Goal: Task Accomplishment & Management: Manage account settings

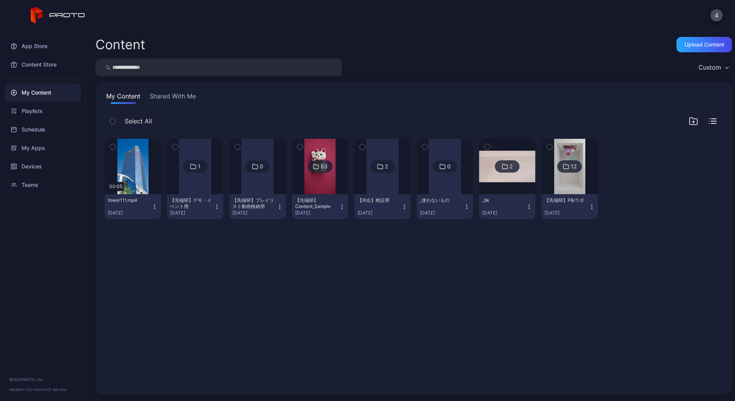
click at [335, 187] on img at bounding box center [319, 166] width 31 height 55
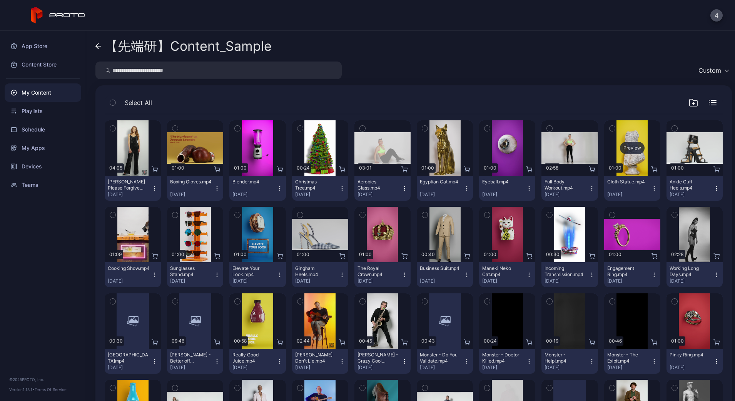
click at [644, 148] on div "Preview" at bounding box center [632, 148] width 25 height 12
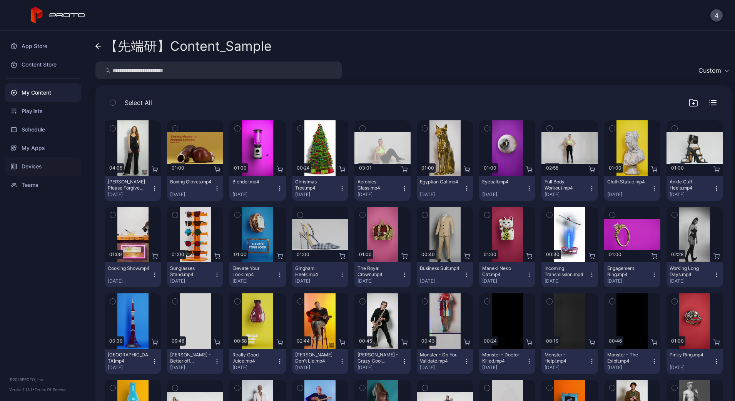
click at [43, 165] on div "Devices" at bounding box center [43, 166] width 77 height 18
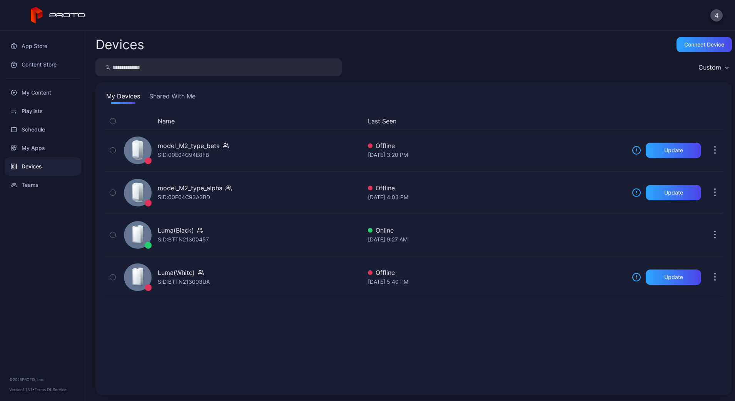
click at [172, 93] on button "Shared With Me" at bounding box center [172, 98] width 49 height 12
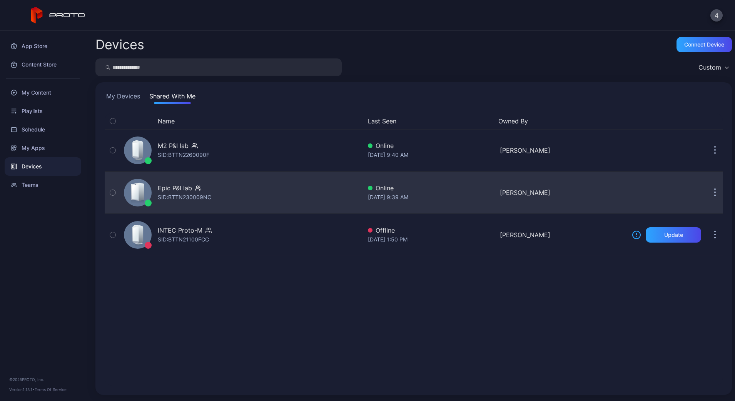
click at [229, 189] on div "Epic P&I lab SID: BTTN230009NC" at bounding box center [241, 193] width 241 height 38
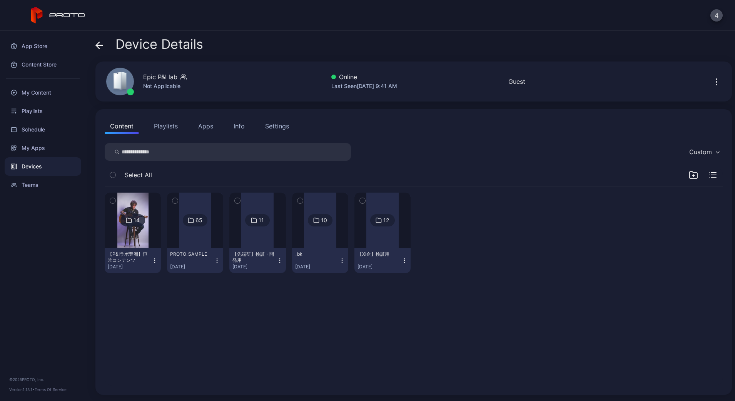
click at [198, 244] on div at bounding box center [195, 220] width 32 height 55
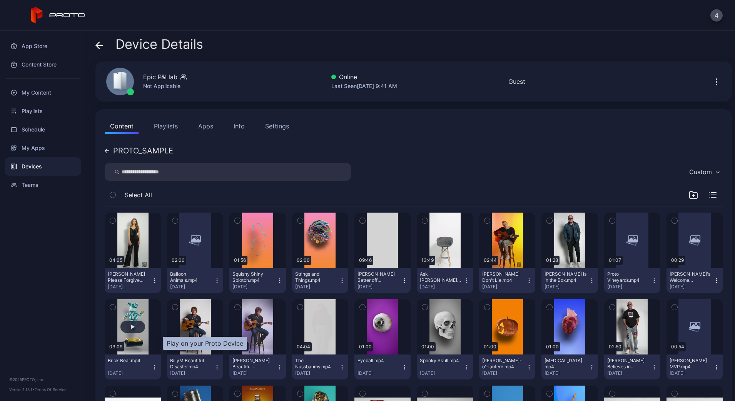
click at [145, 328] on div "button" at bounding box center [132, 327] width 25 height 12
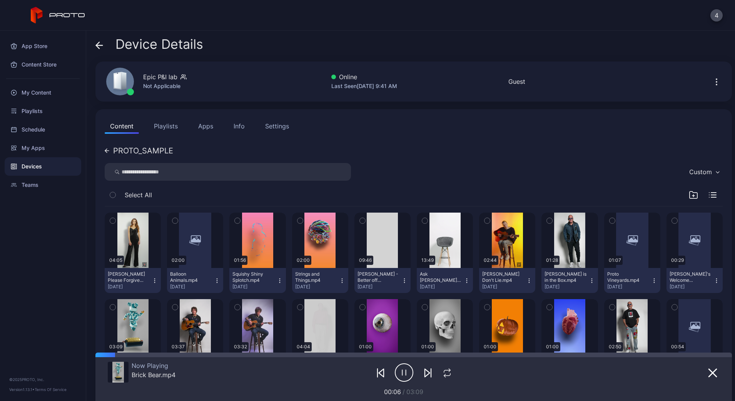
click at [395, 370] on icon "button" at bounding box center [404, 372] width 18 height 19
click at [204, 128] on button "Apps" at bounding box center [206, 125] width 26 height 15
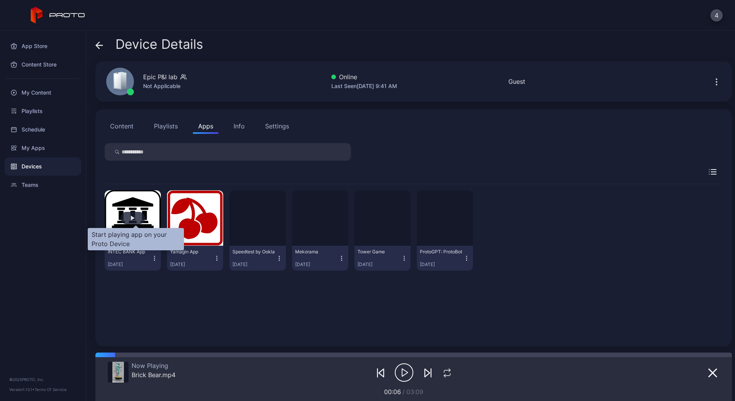
click at [132, 219] on div "button" at bounding box center [132, 218] width 25 height 12
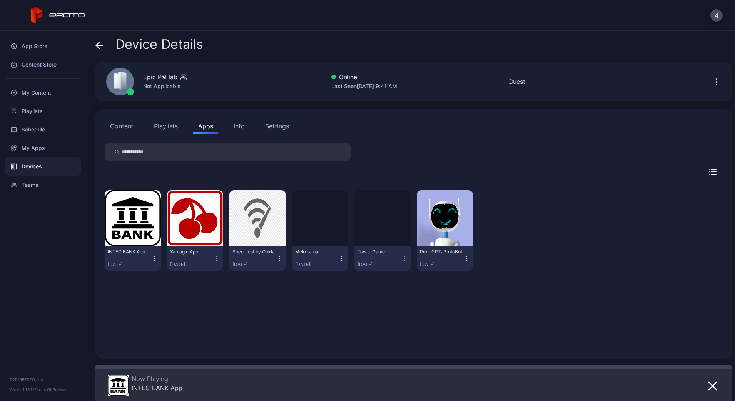
click at [105, 190] on button "button" at bounding box center [133, 217] width 56 height 55
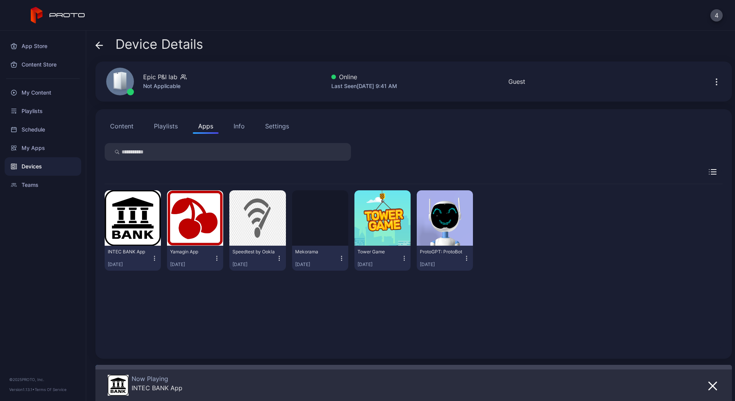
click at [105, 190] on button "button" at bounding box center [133, 217] width 56 height 55
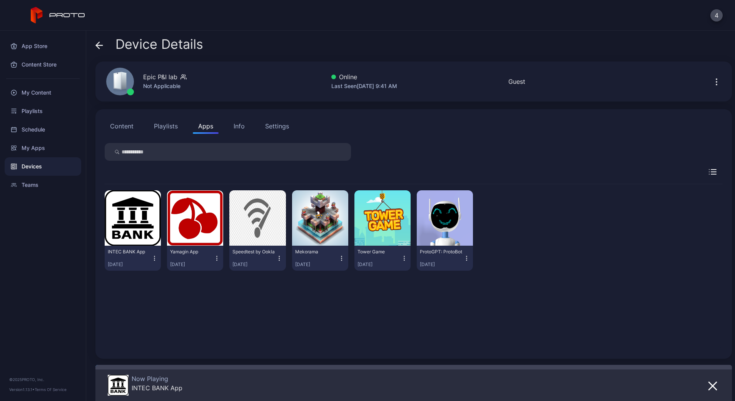
click at [105, 190] on button "button" at bounding box center [133, 217] width 56 height 55
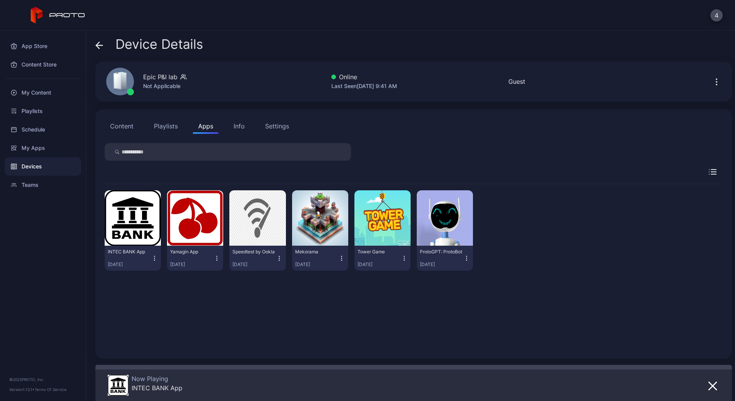
click at [105, 190] on button "button" at bounding box center [133, 217] width 56 height 55
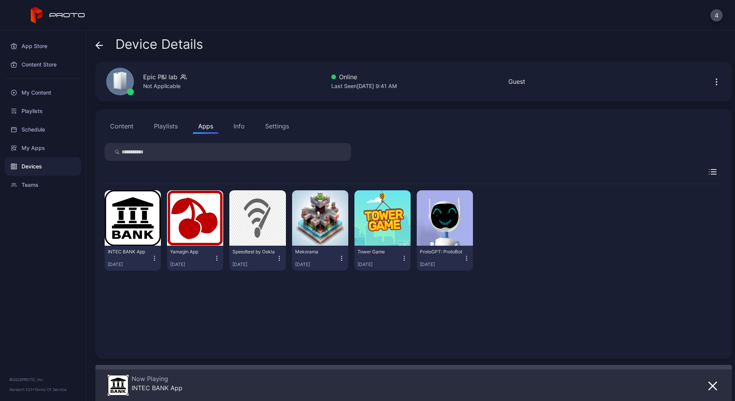
click at [105, 190] on button "button" at bounding box center [133, 217] width 56 height 55
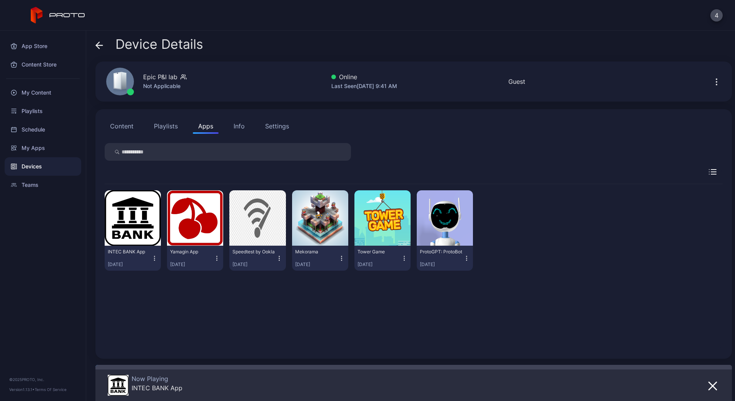
click at [105, 190] on button "button" at bounding box center [133, 217] width 56 height 55
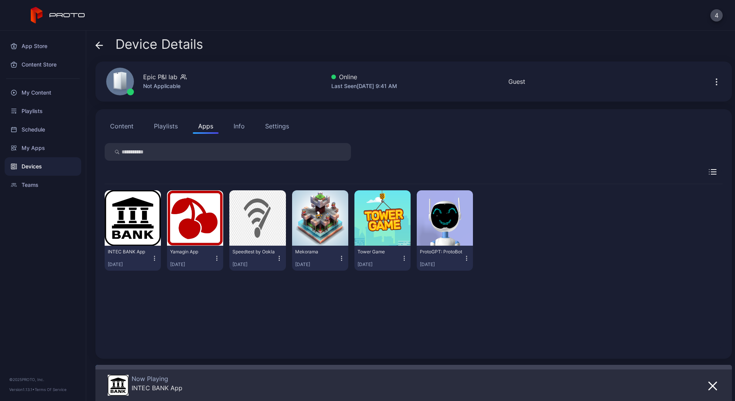
click at [105, 190] on button "button" at bounding box center [133, 217] width 56 height 55
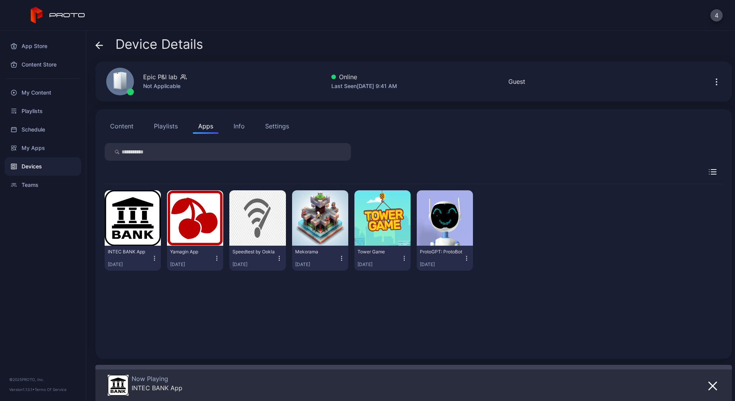
click at [105, 190] on button "button" at bounding box center [133, 217] width 56 height 55
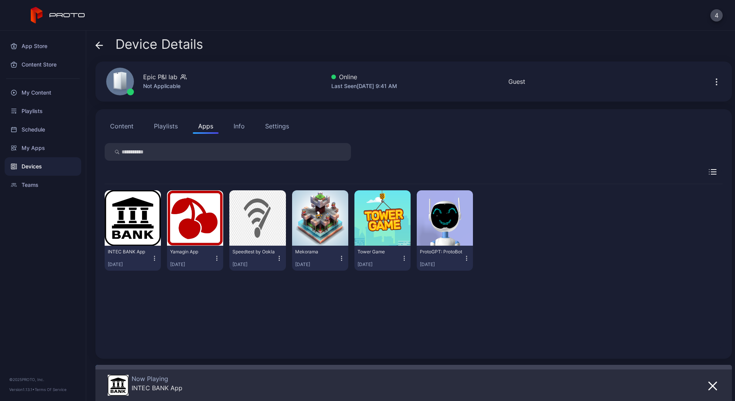
click at [105, 190] on button "button" at bounding box center [133, 217] width 56 height 55
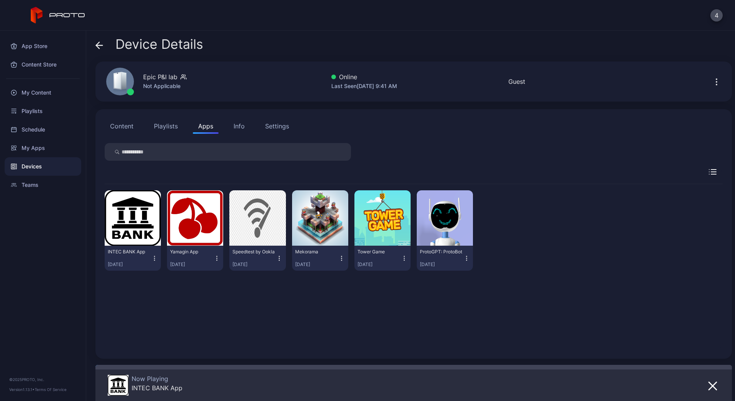
click at [105, 190] on button "button" at bounding box center [133, 217] width 56 height 55
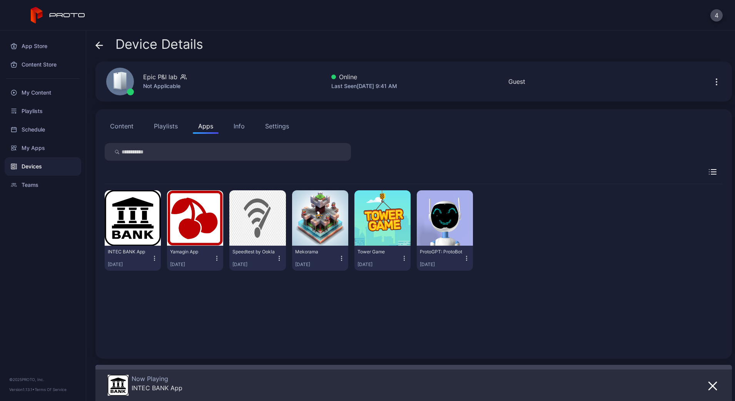
click at [105, 190] on button "button" at bounding box center [133, 217] width 56 height 55
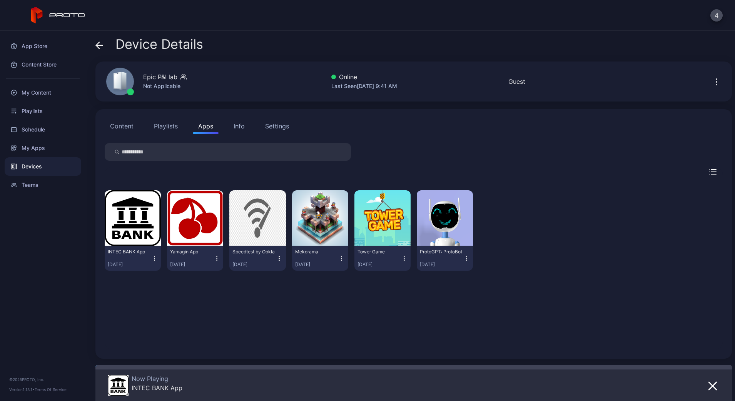
click at [105, 190] on button "button" at bounding box center [133, 217] width 56 height 55
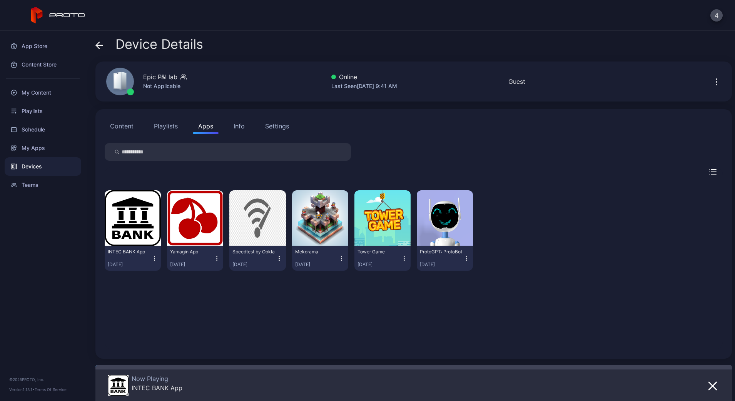
click at [105, 190] on button "button" at bounding box center [133, 217] width 56 height 55
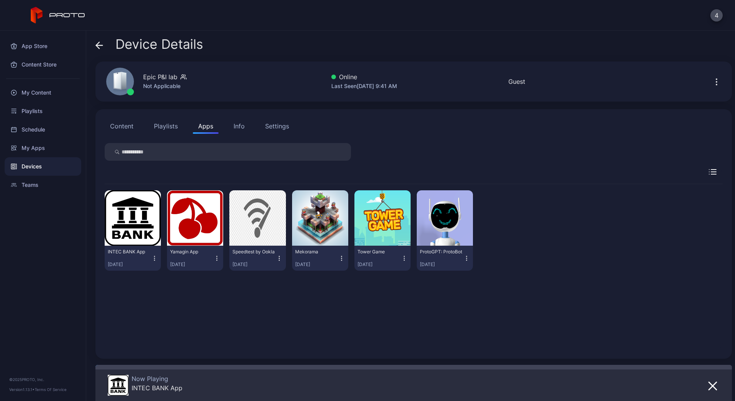
click at [105, 190] on button "button" at bounding box center [133, 217] width 56 height 55
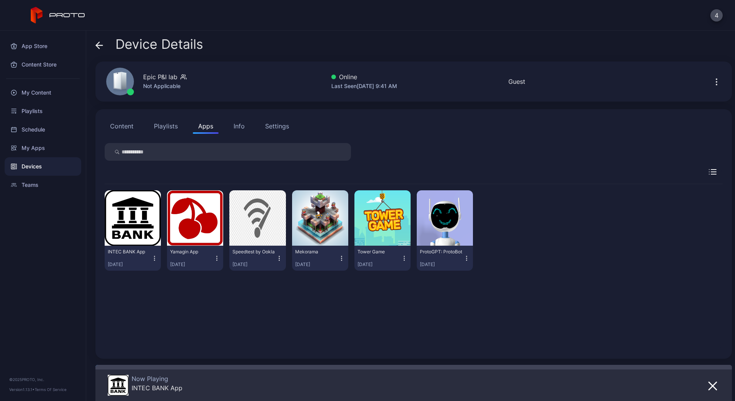
click at [105, 190] on button "button" at bounding box center [133, 217] width 56 height 55
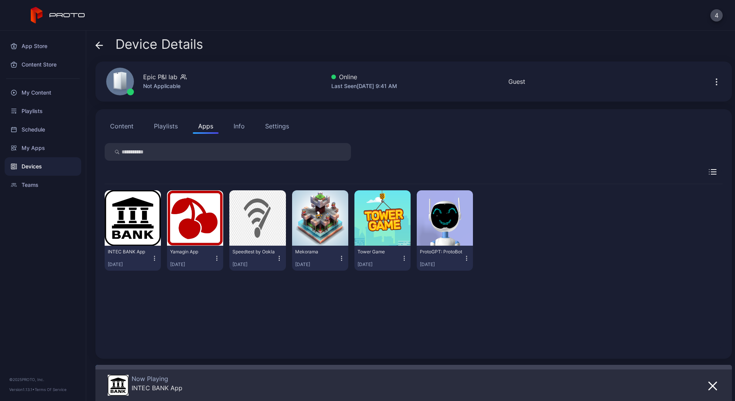
click at [105, 190] on button "button" at bounding box center [133, 217] width 56 height 55
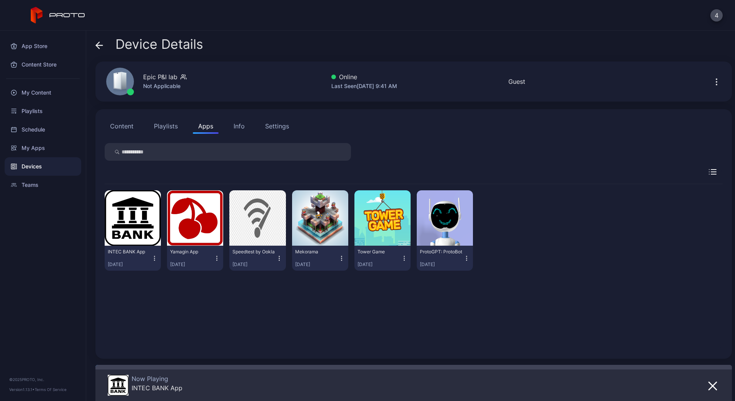
click at [105, 190] on button "button" at bounding box center [133, 217] width 56 height 55
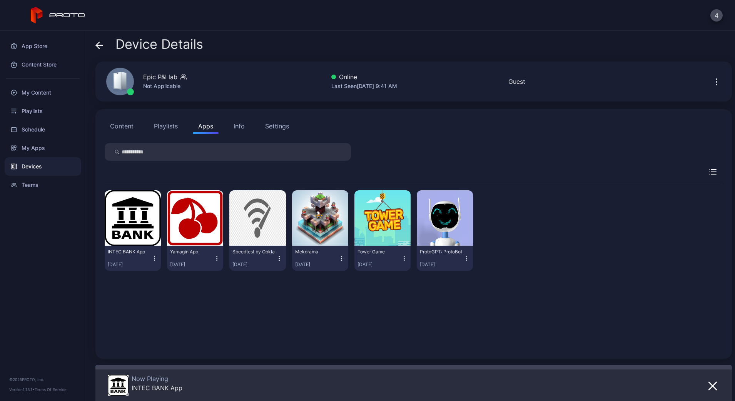
click at [105, 190] on button "button" at bounding box center [133, 217] width 56 height 55
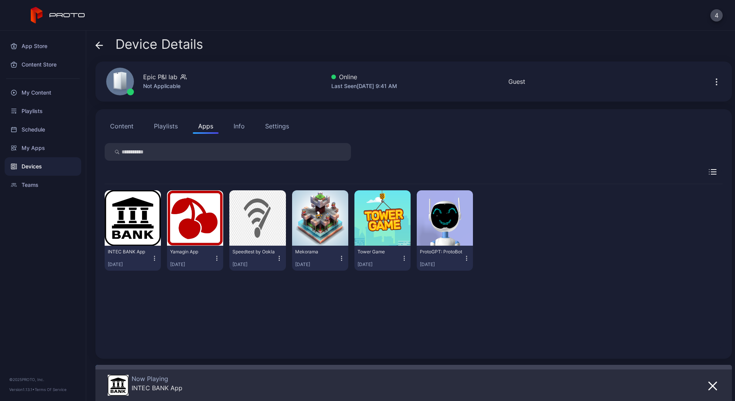
click at [105, 190] on button "button" at bounding box center [133, 217] width 56 height 55
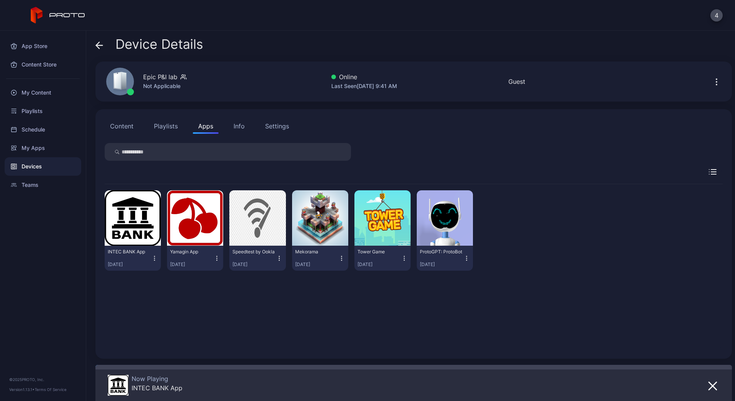
click at [105, 190] on button "button" at bounding box center [133, 217] width 56 height 55
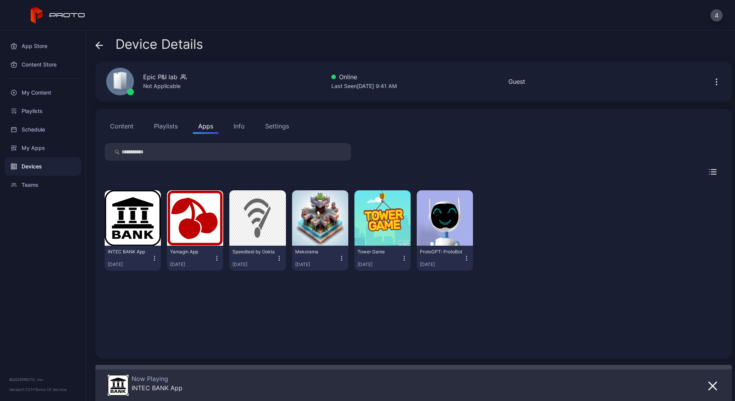
click at [105, 190] on button "button" at bounding box center [133, 217] width 56 height 55
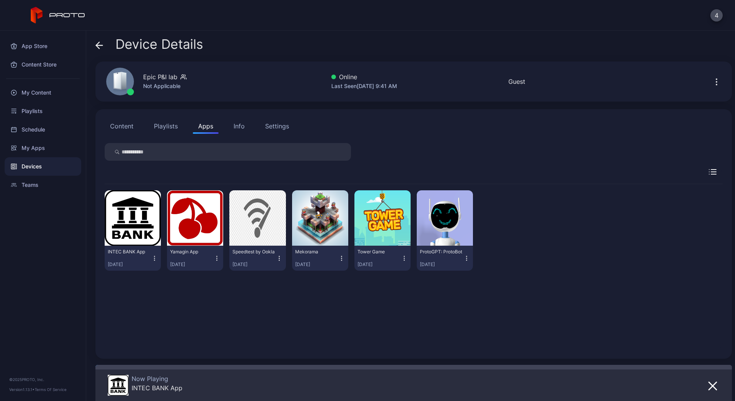
click at [105, 190] on button "button" at bounding box center [133, 217] width 56 height 55
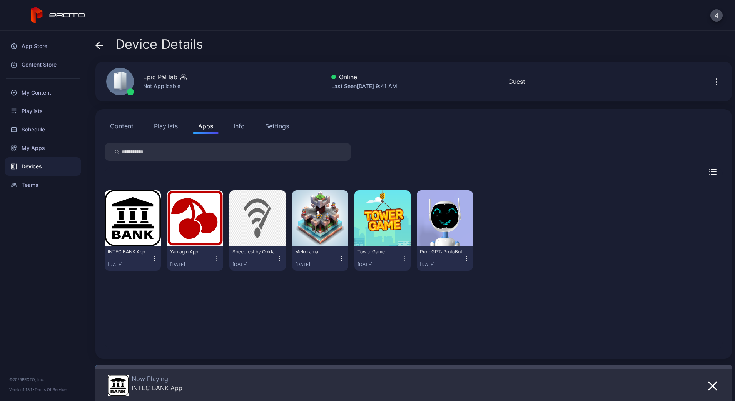
click at [105, 190] on button "button" at bounding box center [133, 217] width 56 height 55
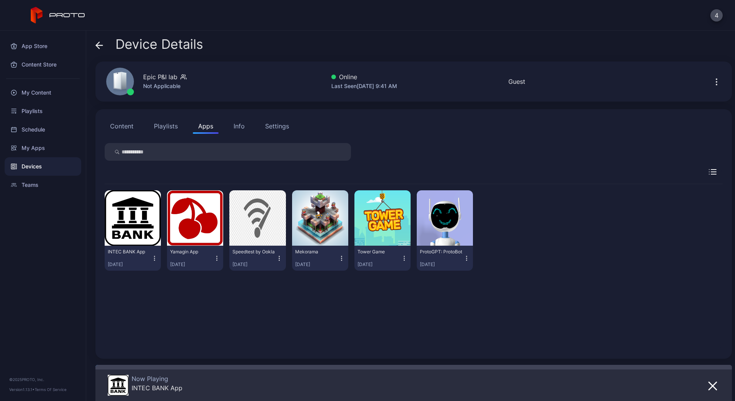
click at [105, 190] on button "button" at bounding box center [133, 217] width 56 height 55
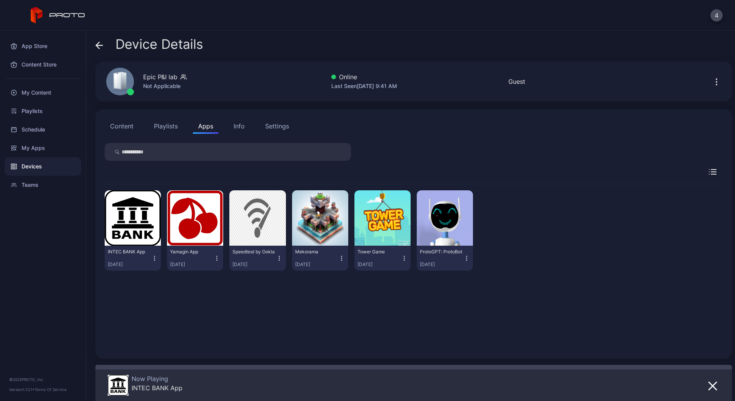
click at [105, 190] on button "button" at bounding box center [133, 217] width 56 height 55
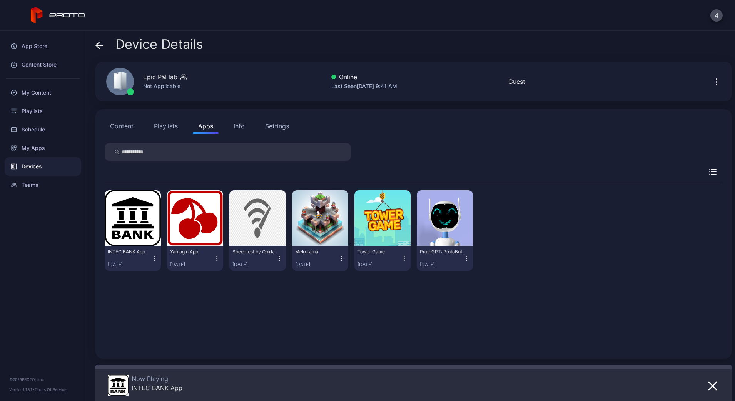
click at [105, 190] on button "button" at bounding box center [133, 217] width 56 height 55
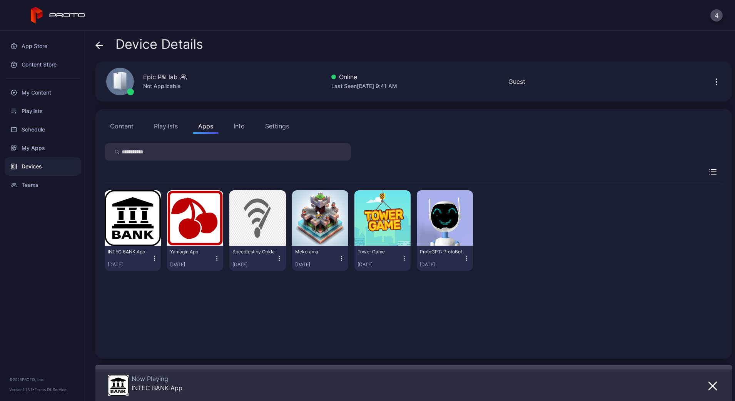
click at [105, 190] on button "button" at bounding box center [133, 217] width 56 height 55
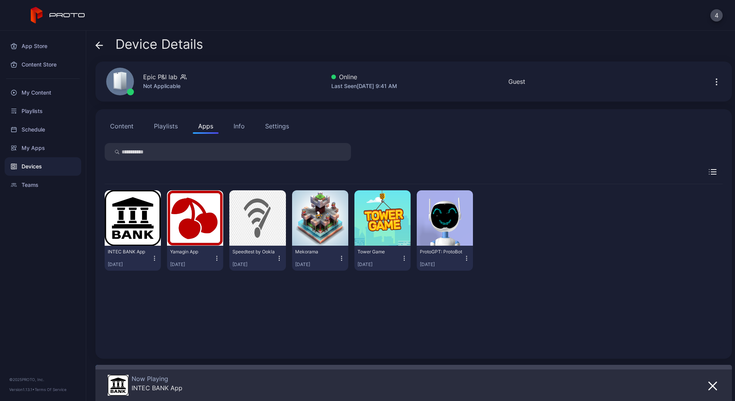
click at [105, 190] on button "button" at bounding box center [133, 217] width 56 height 55
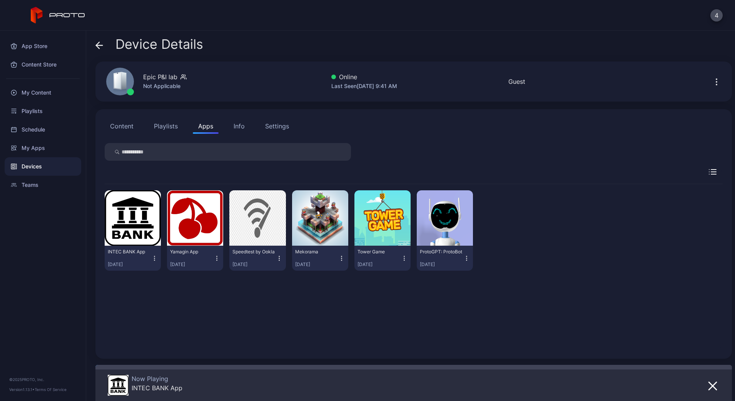
click at [105, 190] on button "button" at bounding box center [133, 217] width 56 height 55
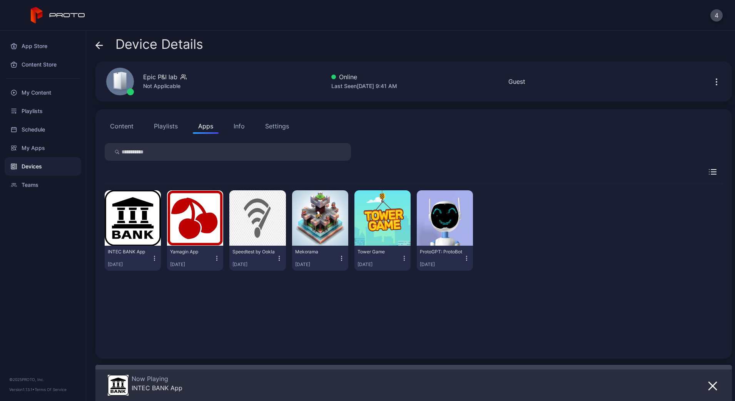
click at [105, 190] on button "button" at bounding box center [133, 217] width 56 height 55
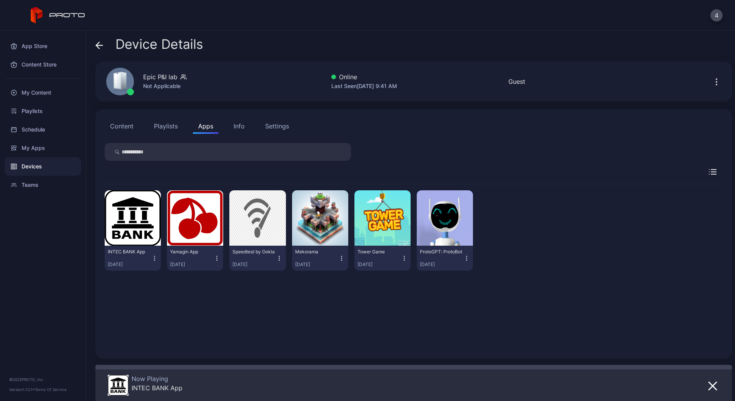
click at [105, 190] on button "button" at bounding box center [133, 217] width 56 height 55
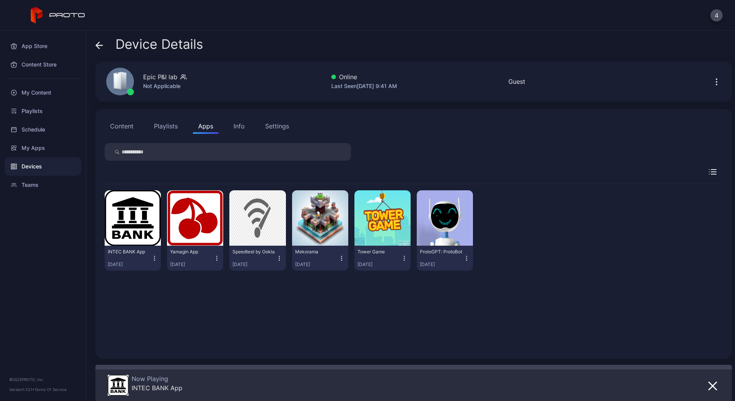
click at [105, 190] on button "button" at bounding box center [133, 217] width 56 height 55
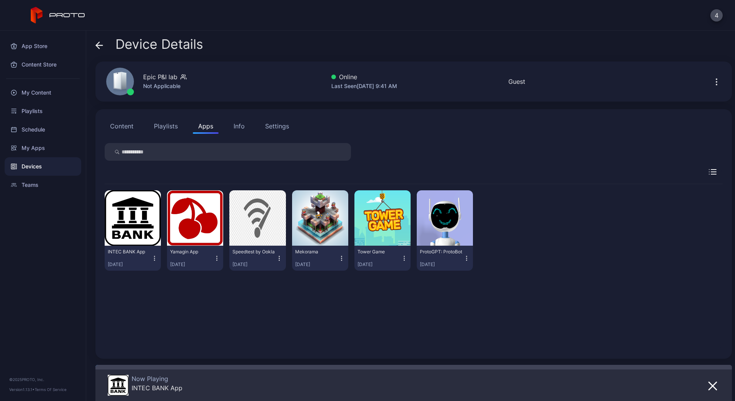
click at [105, 190] on button "button" at bounding box center [133, 217] width 56 height 55
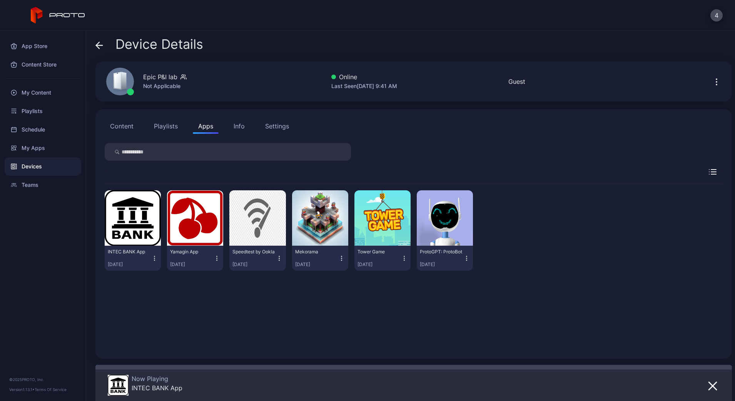
click at [105, 190] on button "button" at bounding box center [133, 217] width 56 height 55
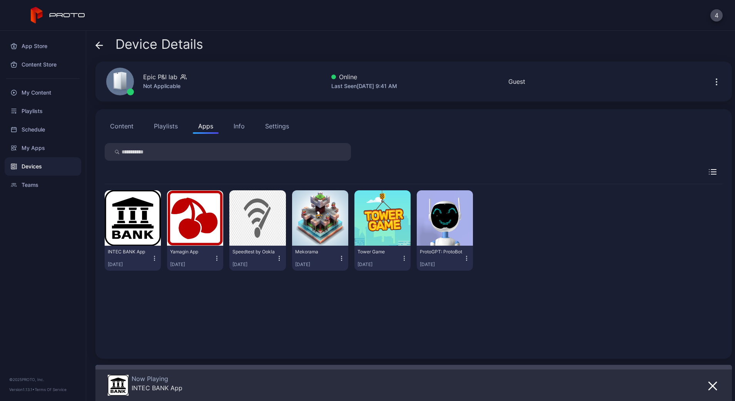
click at [105, 190] on button "button" at bounding box center [133, 217] width 56 height 55
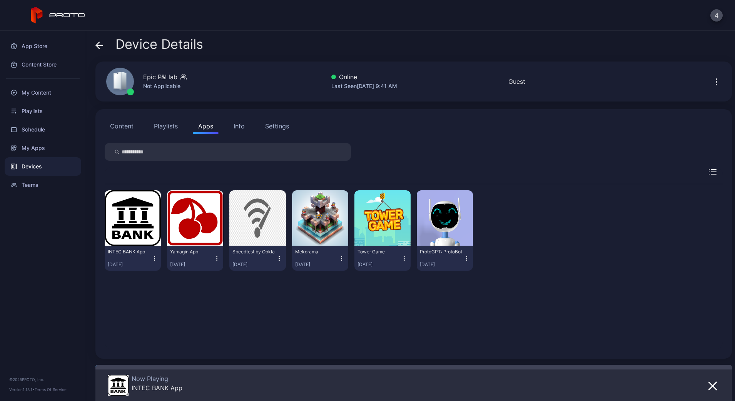
click at [105, 190] on button "button" at bounding box center [133, 217] width 56 height 55
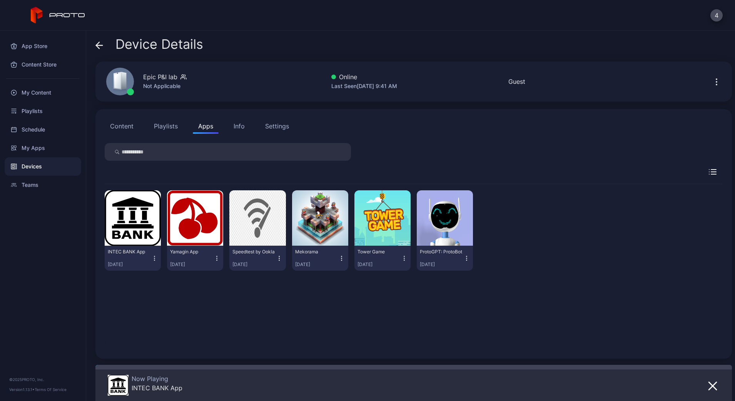
click at [105, 190] on button "button" at bounding box center [133, 217] width 56 height 55
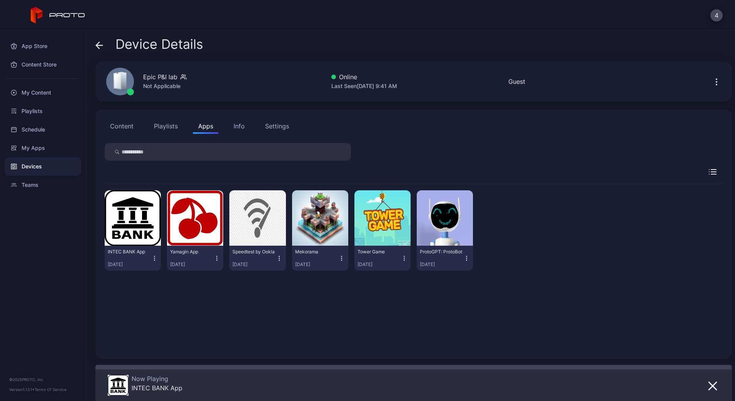
click at [105, 190] on button "button" at bounding box center [133, 217] width 56 height 55
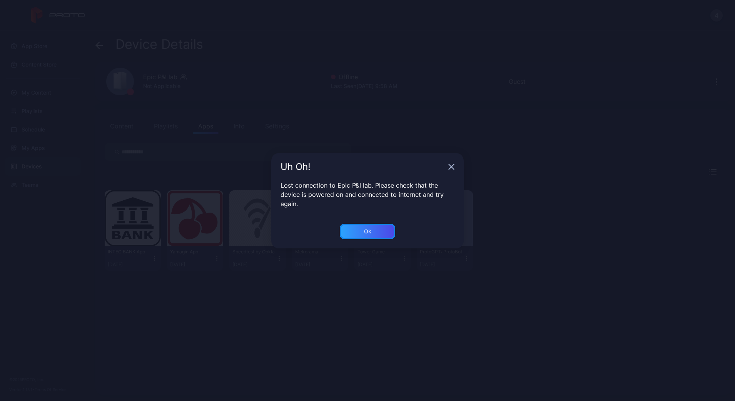
click at [366, 229] on div "Ok" at bounding box center [367, 232] width 7 height 6
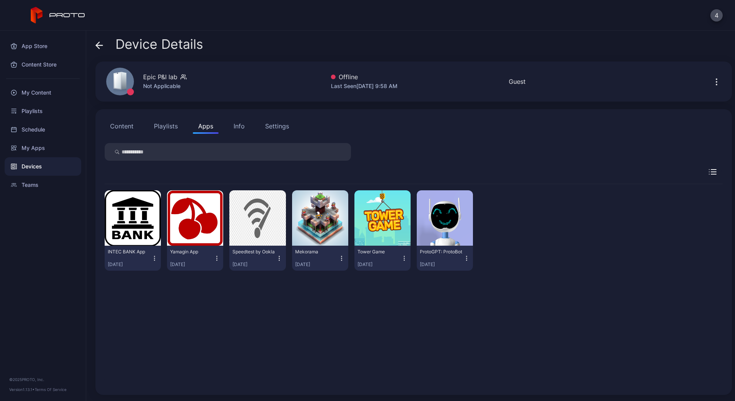
click at [37, 168] on div "Devices" at bounding box center [43, 166] width 77 height 18
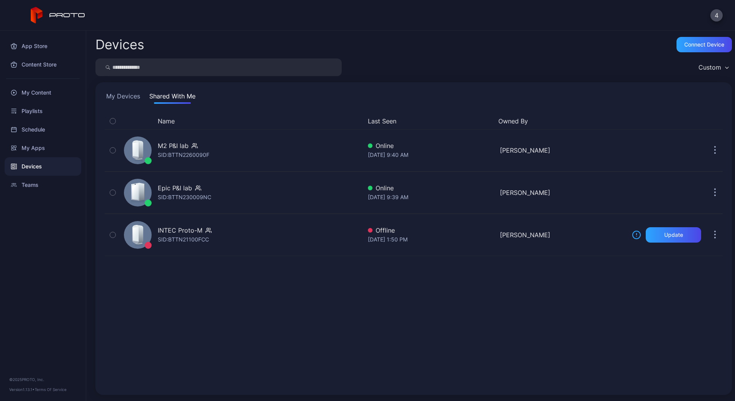
click at [117, 94] on button "My Devices" at bounding box center [123, 98] width 37 height 12
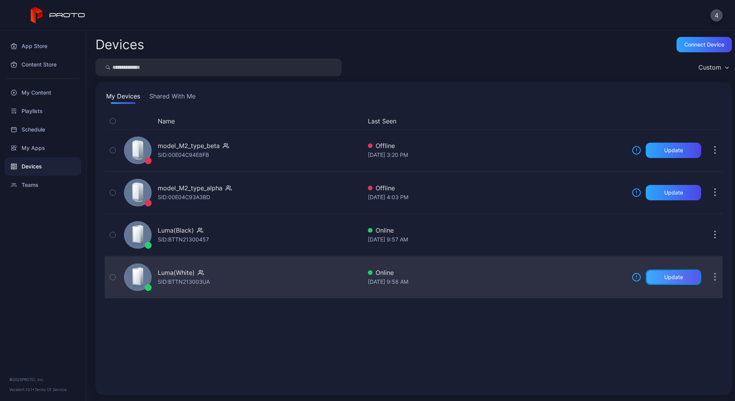
click at [647, 280] on div "Update" at bounding box center [673, 277] width 55 height 15
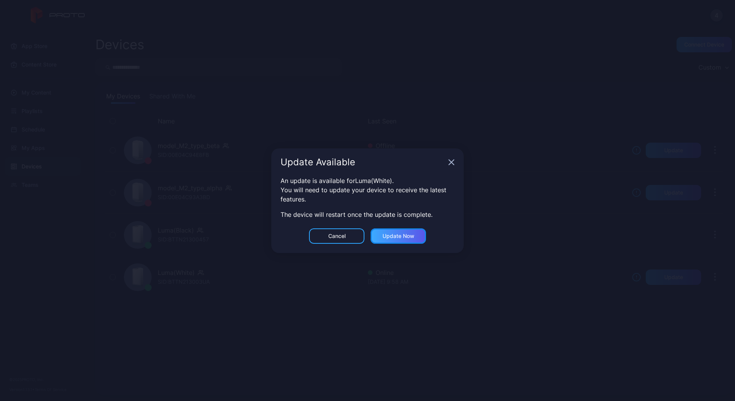
click at [415, 232] on div "Update now" at bounding box center [397, 236] width 55 height 15
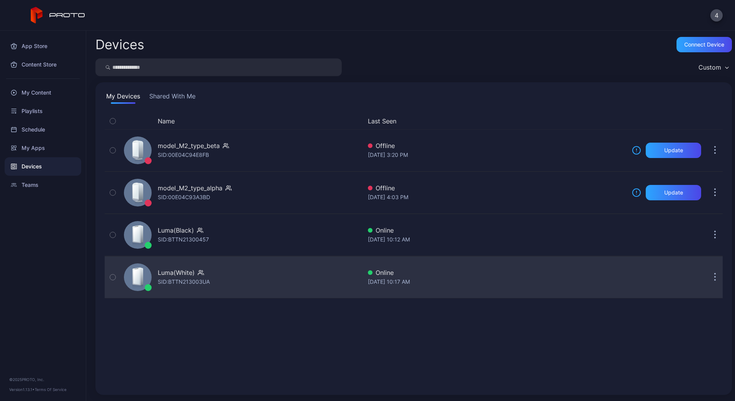
click at [192, 292] on div "Luma(White) SID: BTTN213003UA" at bounding box center [241, 277] width 241 height 38
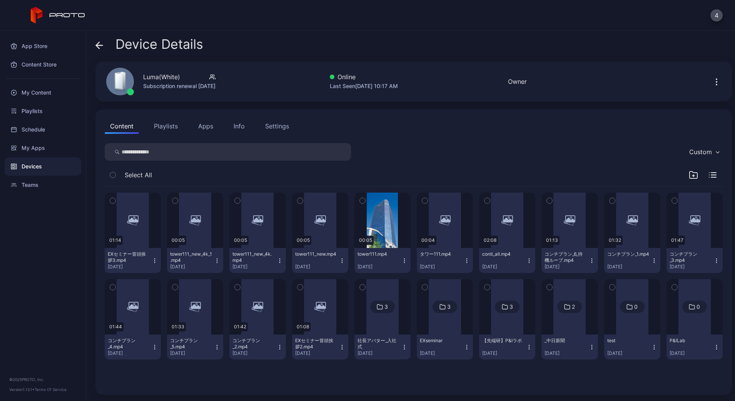
click at [208, 124] on button "Apps" at bounding box center [206, 125] width 26 height 15
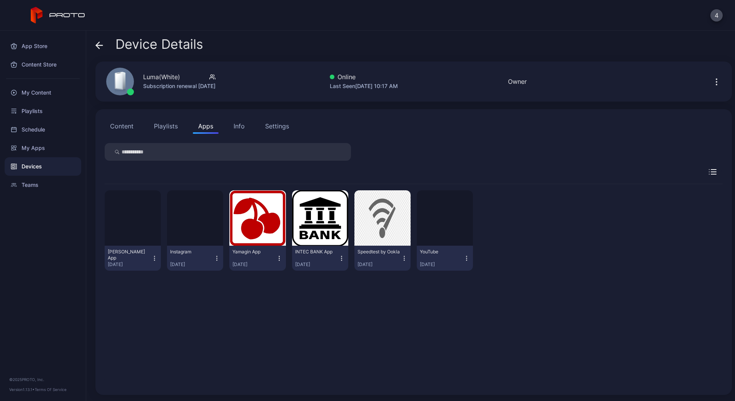
click at [164, 134] on div "Content Playlists Apps Info Settings [PERSON_NAME] App [DATE] Instagram [DATE] …" at bounding box center [413, 252] width 636 height 286
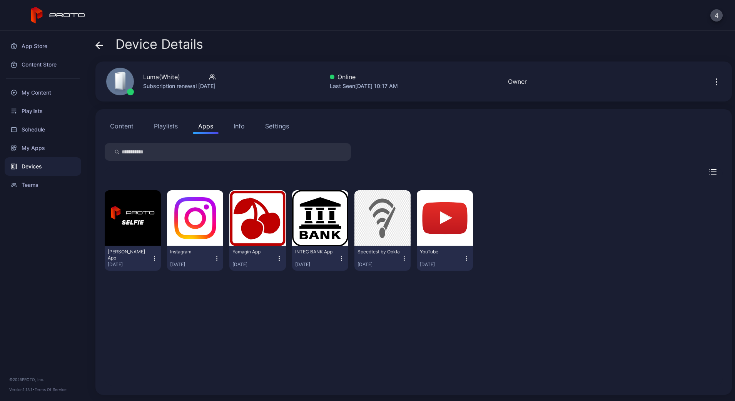
click at [166, 128] on button "Playlists" at bounding box center [165, 125] width 35 height 15
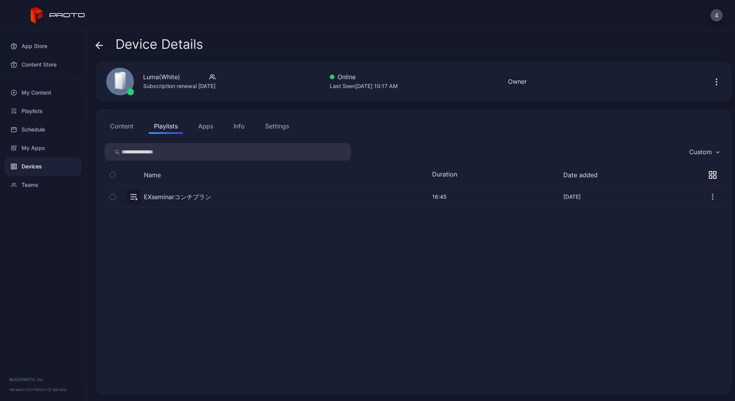
click at [221, 128] on div "Content Playlists Apps Info Settings" at bounding box center [414, 125] width 618 height 15
click at [240, 128] on div "Info" at bounding box center [239, 126] width 11 height 9
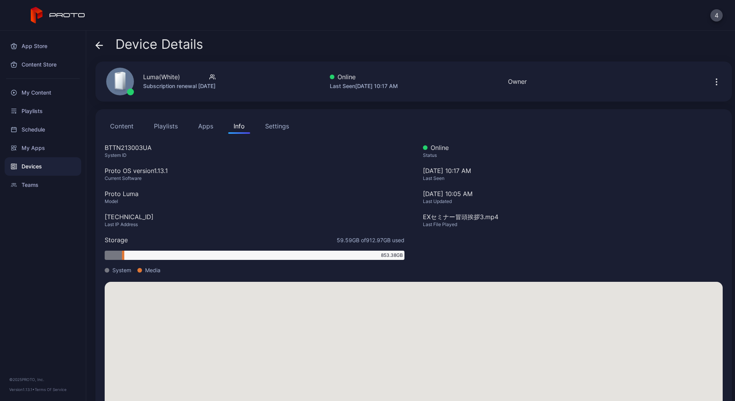
click at [212, 131] on button "Apps" at bounding box center [206, 125] width 26 height 15
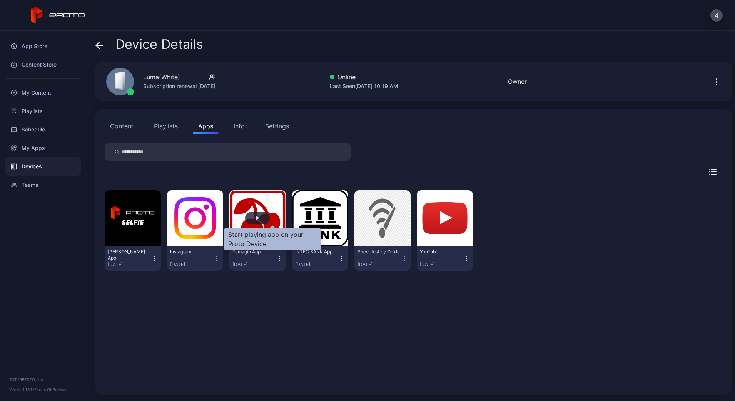
click at [268, 219] on div "button" at bounding box center [257, 218] width 25 height 12
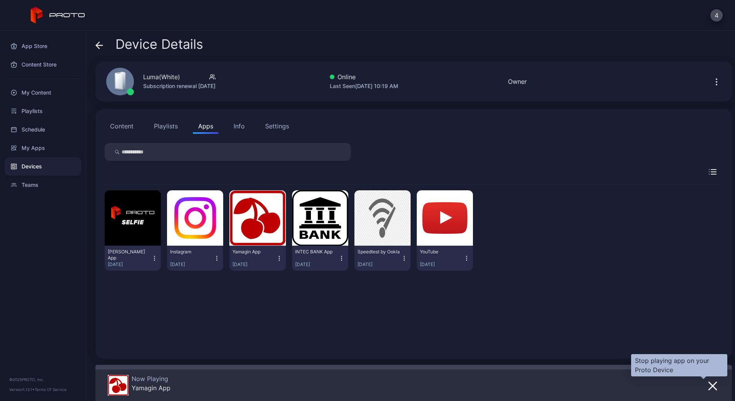
click at [709, 384] on icon "button" at bounding box center [713, 386] width 8 height 8
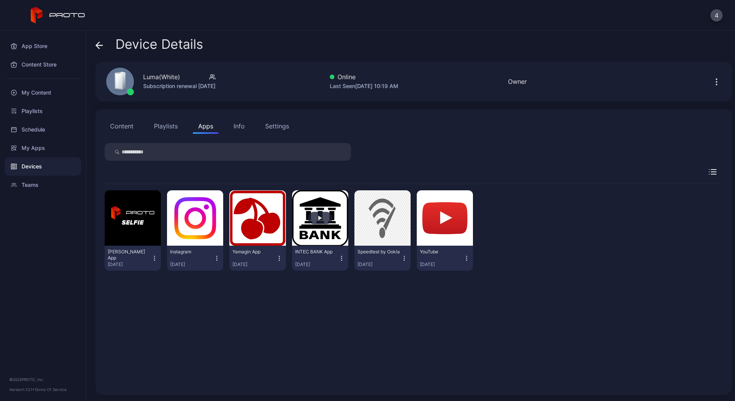
click at [341, 228] on button "button" at bounding box center [320, 217] width 56 height 55
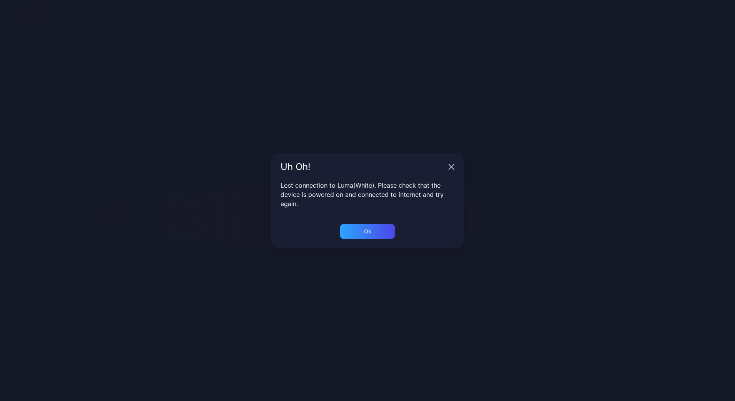
click at [449, 165] on icon "button" at bounding box center [451, 167] width 6 height 6
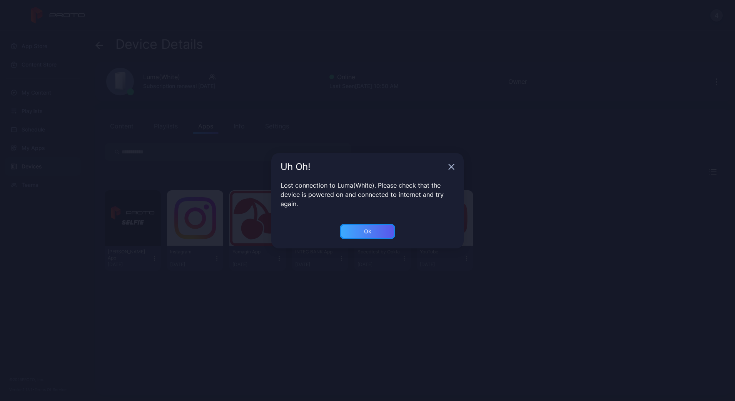
click at [364, 233] on div "Ok" at bounding box center [367, 232] width 7 height 6
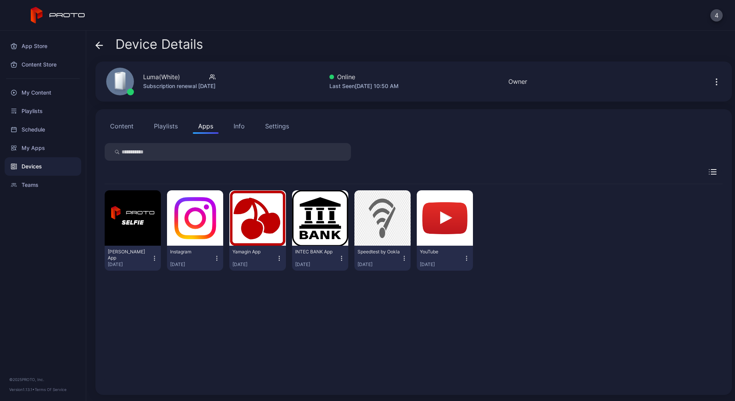
click at [25, 164] on div "Devices" at bounding box center [43, 166] width 77 height 18
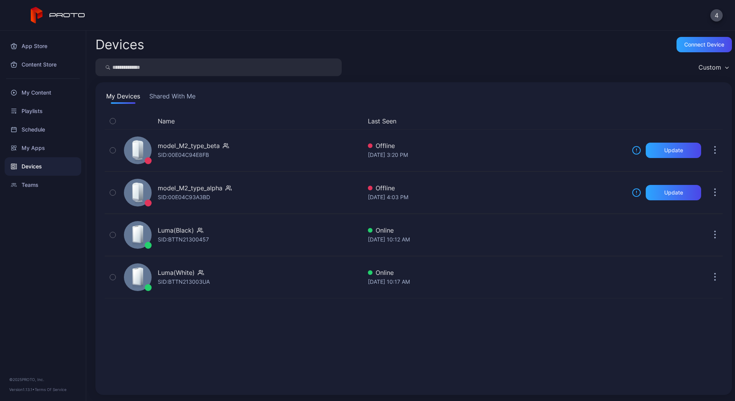
click at [170, 95] on button "Shared With Me" at bounding box center [172, 98] width 49 height 12
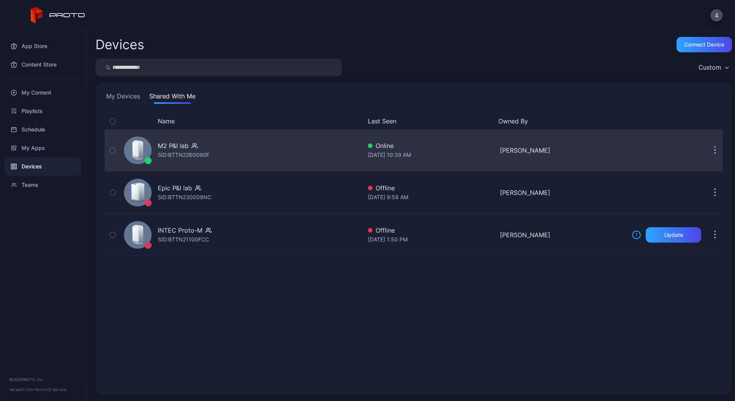
click at [182, 149] on div "M2 P&I lab" at bounding box center [173, 145] width 31 height 9
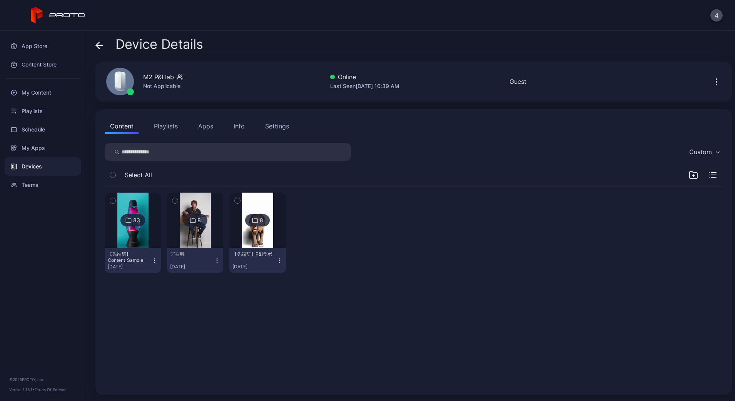
click at [197, 220] on div "8" at bounding box center [195, 220] width 25 height 12
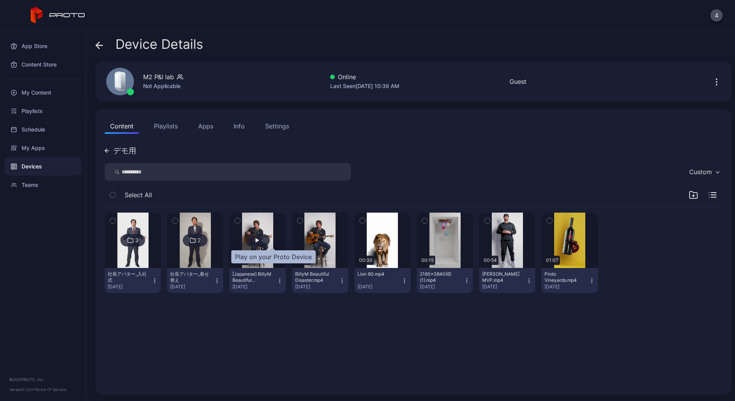
click at [270, 244] on div "button" at bounding box center [257, 240] width 25 height 12
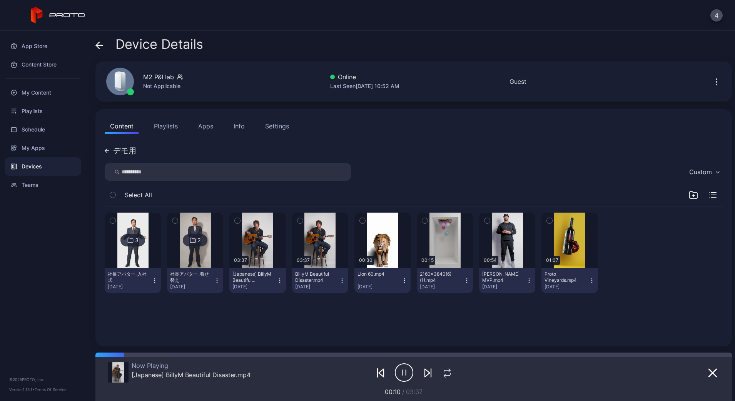
click at [405, 367] on icon "button" at bounding box center [404, 372] width 18 height 19
click at [208, 124] on button "Apps" at bounding box center [206, 125] width 26 height 15
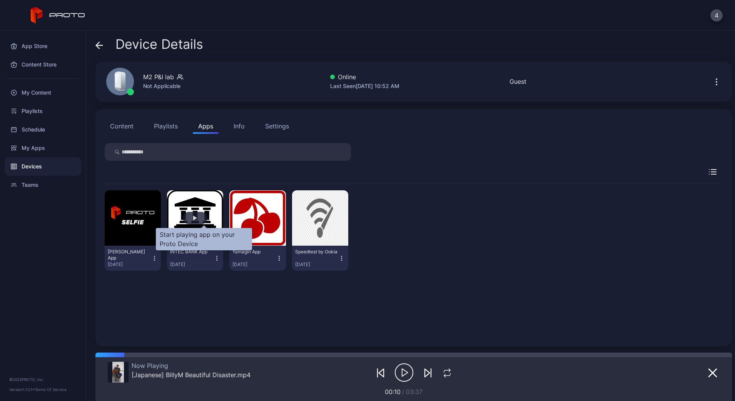
click at [197, 219] on div "button" at bounding box center [195, 218] width 4 height 5
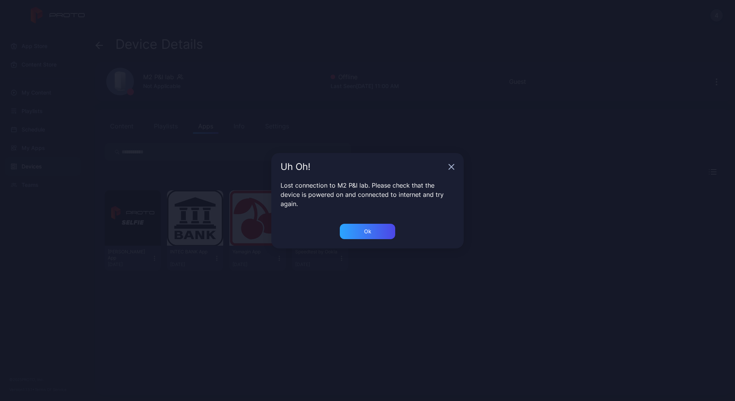
click at [455, 165] on div "Uh Oh!" at bounding box center [367, 167] width 192 height 28
click at [452, 167] on icon "button" at bounding box center [451, 166] width 5 height 5
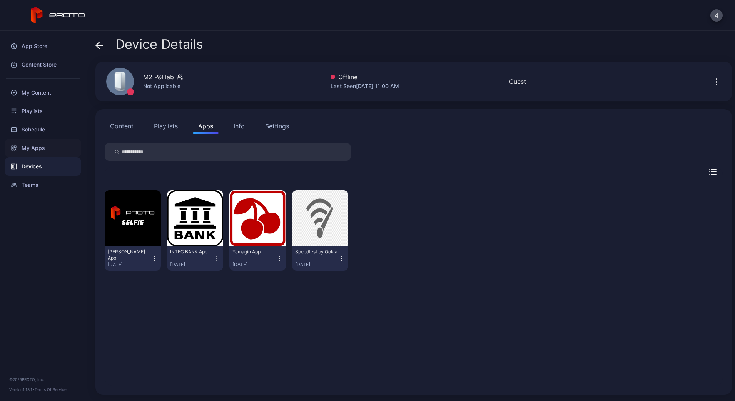
click at [60, 153] on div "My Apps" at bounding box center [43, 148] width 77 height 18
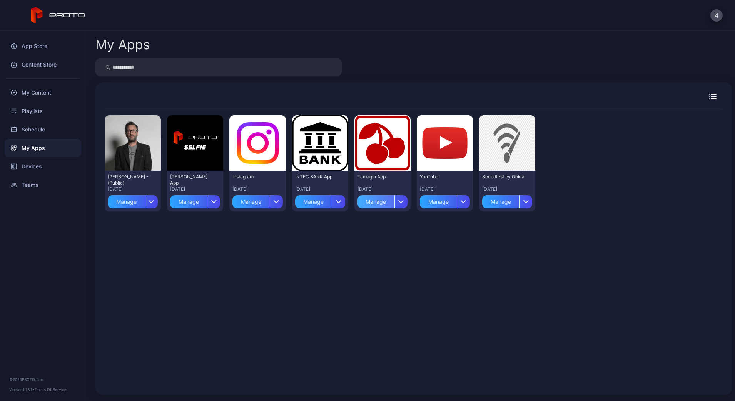
click at [394, 203] on div "Manage" at bounding box center [375, 201] width 37 height 13
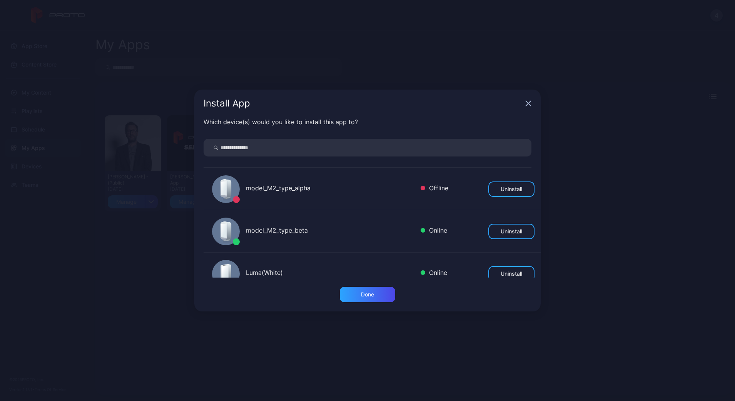
click at [532, 105] on div "Install App" at bounding box center [367, 104] width 346 height 28
click at [529, 103] on icon "button" at bounding box center [528, 103] width 5 height 5
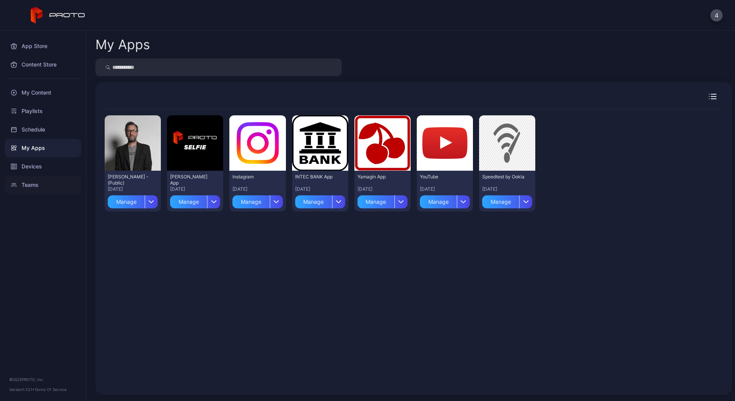
click at [34, 176] on div "Teams" at bounding box center [43, 185] width 77 height 18
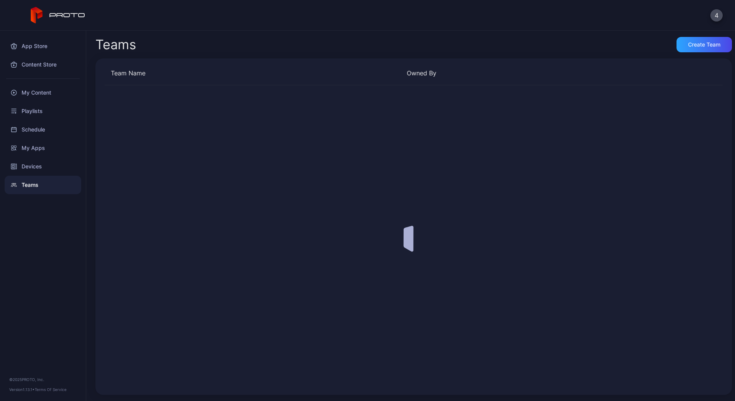
click at [40, 170] on div "Devices" at bounding box center [43, 166] width 77 height 18
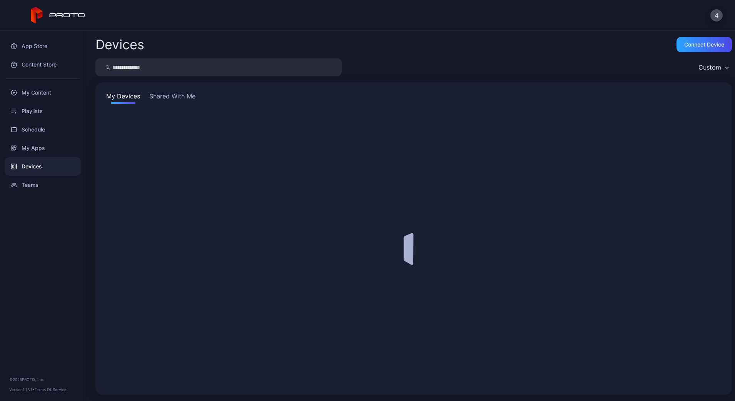
click at [41, 170] on div "Devices" at bounding box center [43, 166] width 77 height 18
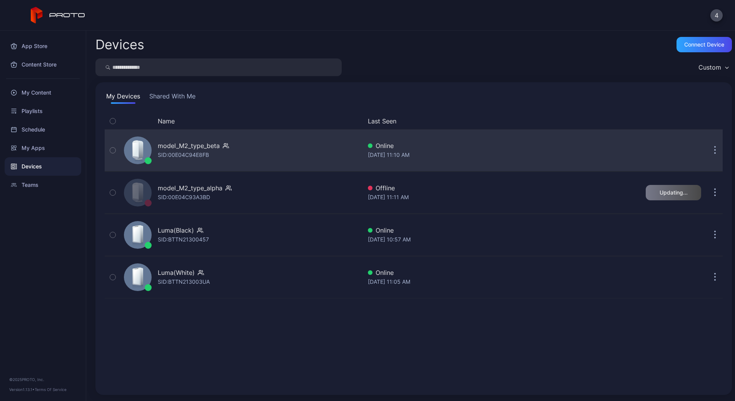
click at [210, 144] on div "model_M2_type_beta" at bounding box center [189, 145] width 62 height 9
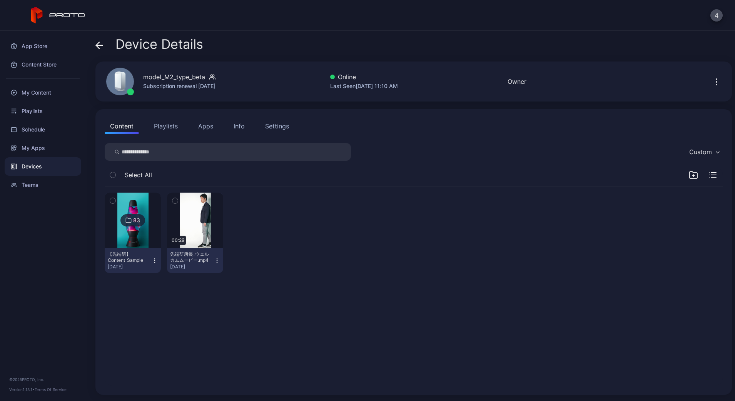
click at [246, 130] on button "Info" at bounding box center [239, 125] width 22 height 15
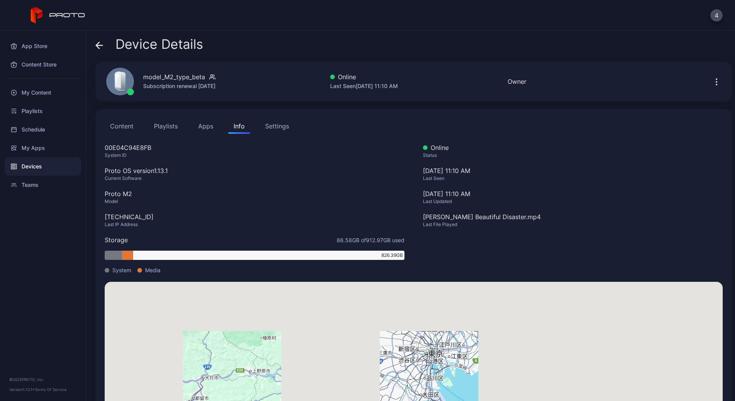
click at [114, 135] on div "Content Playlists Apps Info Settings 00E04C94E8FB System ID Proto OS version 1.…" at bounding box center [413, 269] width 636 height 320
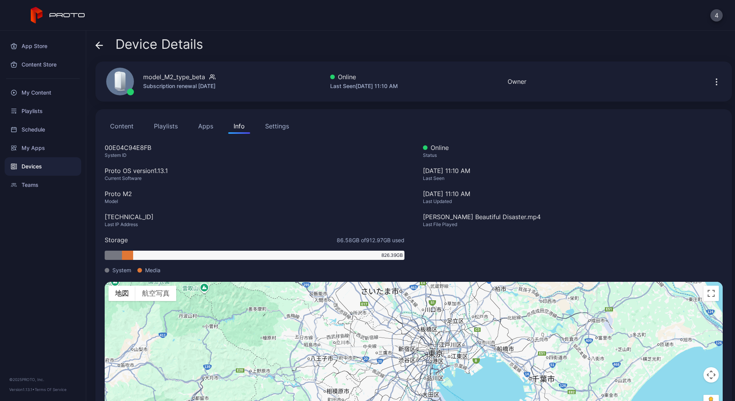
click at [117, 127] on button "Content" at bounding box center [122, 125] width 34 height 15
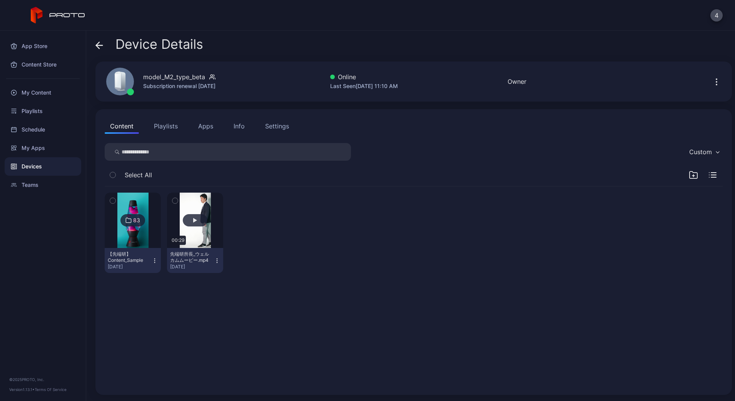
click at [203, 205] on button "button" at bounding box center [195, 220] width 56 height 55
click at [207, 127] on button "Apps" at bounding box center [206, 125] width 26 height 15
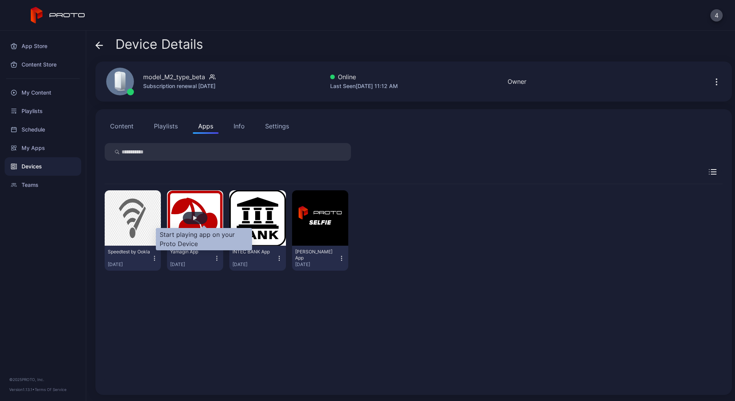
click at [207, 218] on div "button" at bounding box center [195, 218] width 25 height 12
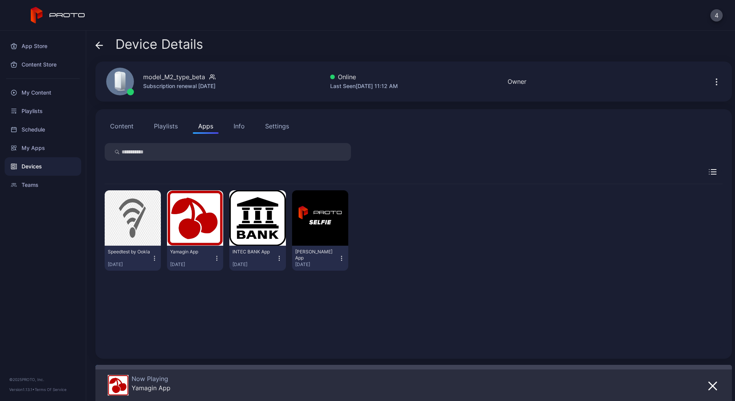
click at [95, 45] on div "Device Details model_M2_type_beta Subscription renewal [DATE] Online Last Seen …" at bounding box center [410, 216] width 649 height 370
click at [45, 103] on div "Playlists" at bounding box center [43, 111] width 77 height 18
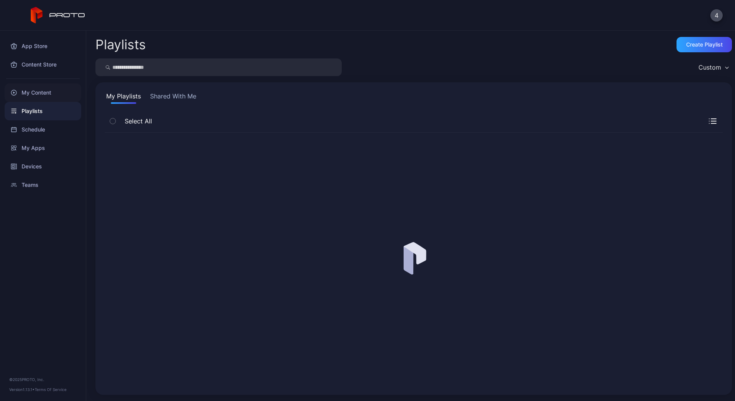
click at [47, 97] on div "My Content" at bounding box center [43, 92] width 77 height 18
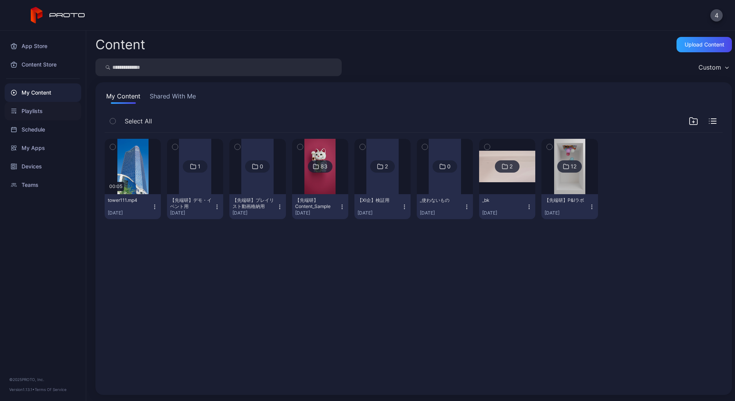
click at [49, 107] on div "Playlists" at bounding box center [43, 111] width 77 height 18
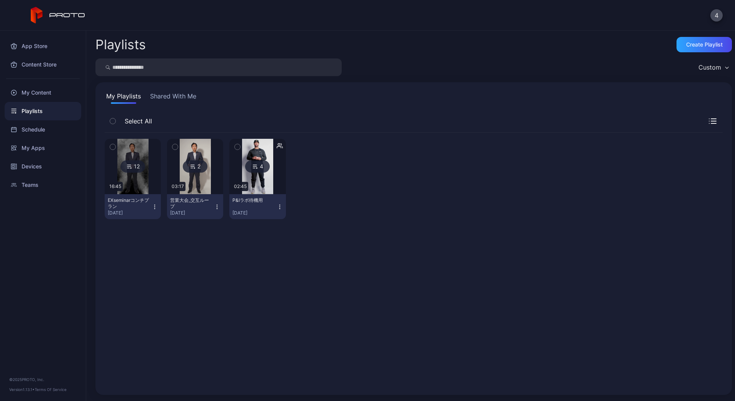
click at [283, 207] on icon "button" at bounding box center [280, 207] width 6 height 6
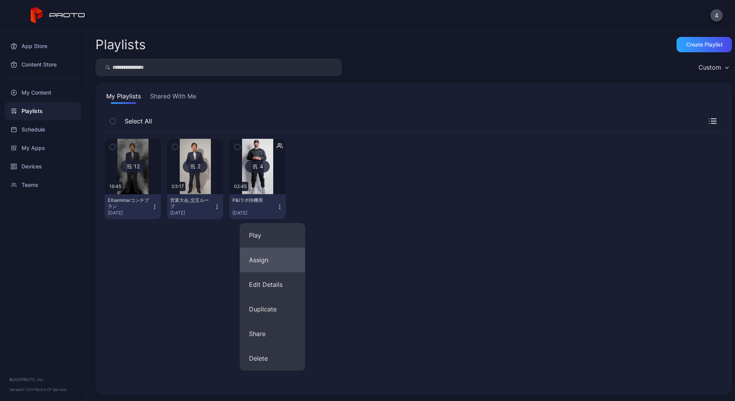
click at [273, 265] on button "Assign" at bounding box center [272, 260] width 65 height 25
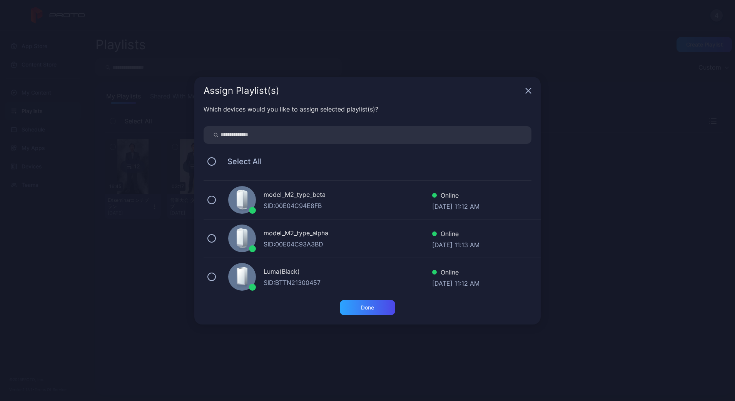
click at [304, 241] on div "SID: 00E04C93A3BD" at bounding box center [348, 244] width 169 height 9
click at [361, 305] on div "Done" at bounding box center [367, 308] width 13 height 6
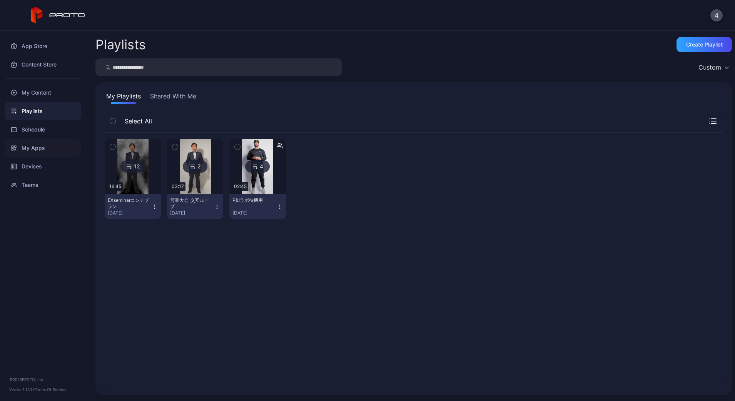
click at [45, 152] on div "My Apps" at bounding box center [43, 148] width 77 height 18
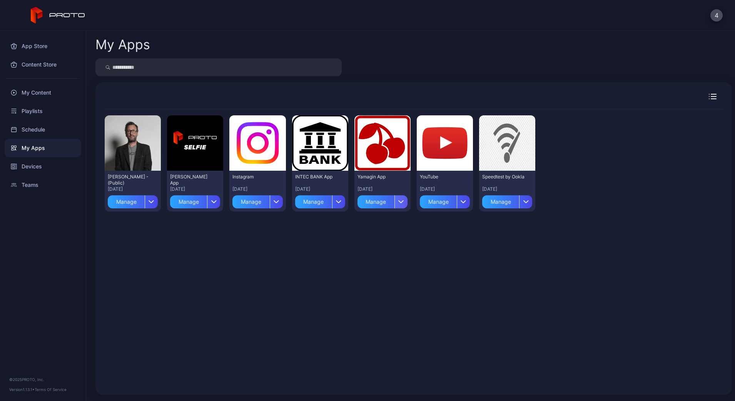
click at [407, 198] on div "button" at bounding box center [400, 201] width 13 height 13
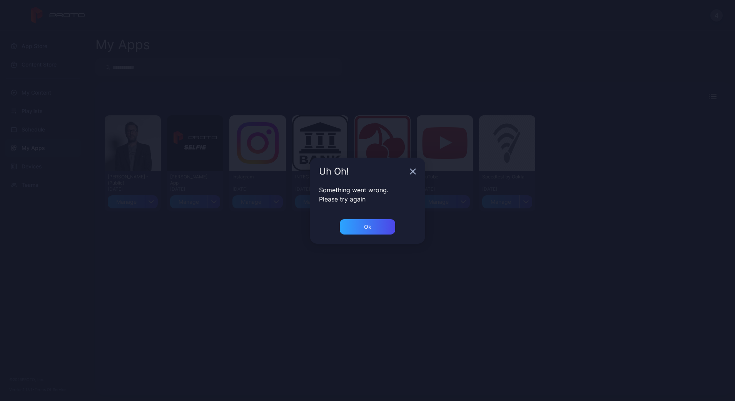
click at [414, 171] on icon "button" at bounding box center [412, 171] width 5 height 5
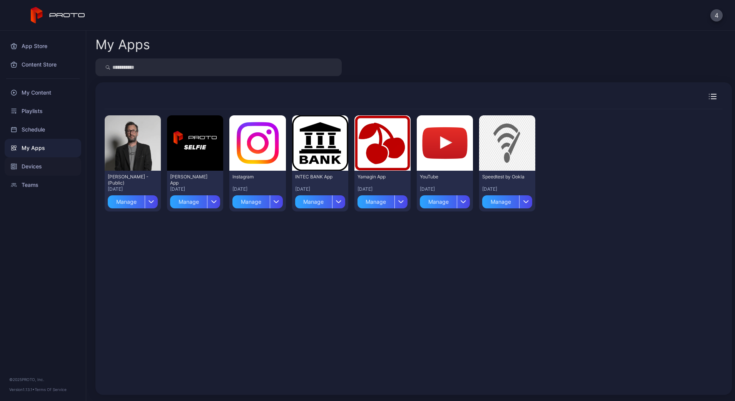
click at [42, 170] on div "Devices" at bounding box center [43, 166] width 77 height 18
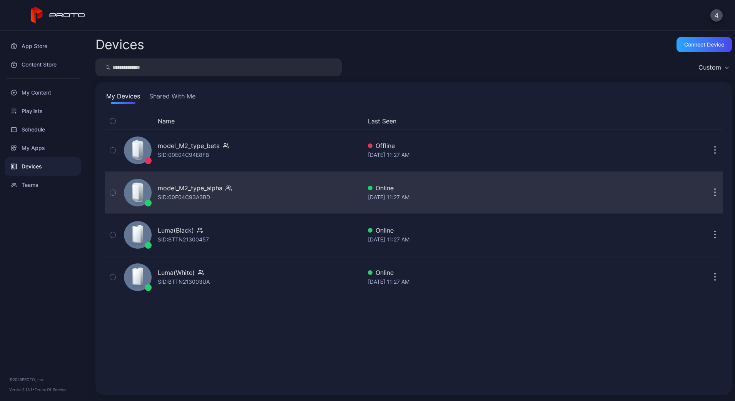
click at [201, 197] on div "SID: 00E04C93A3BD" at bounding box center [184, 197] width 52 height 9
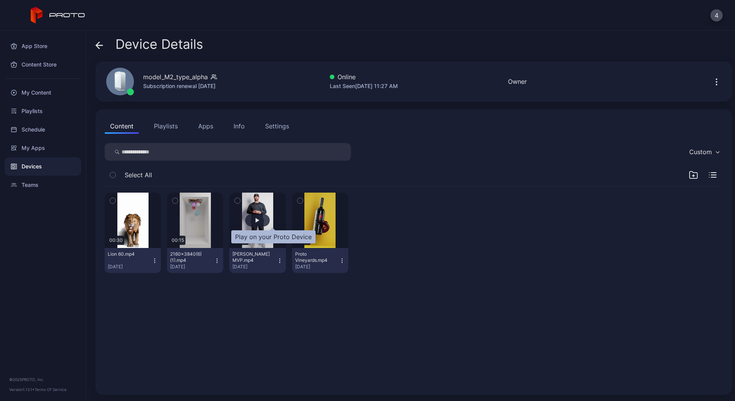
click at [259, 219] on div "button" at bounding box center [257, 220] width 4 height 5
click at [198, 128] on button "Apps" at bounding box center [206, 125] width 26 height 15
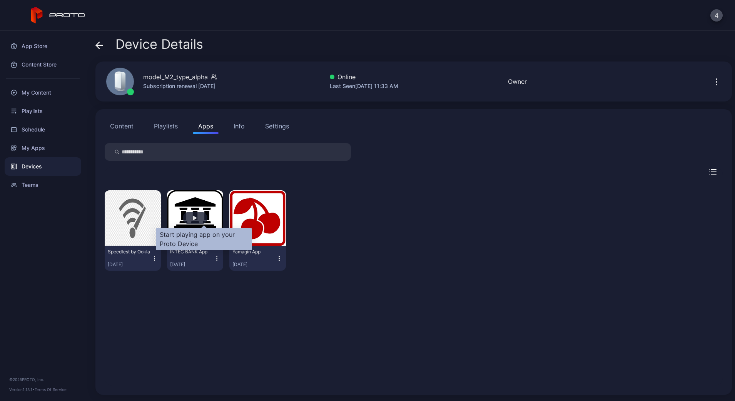
click at [207, 218] on div "button" at bounding box center [195, 218] width 25 height 12
click at [207, 221] on div "button" at bounding box center [195, 218] width 25 height 12
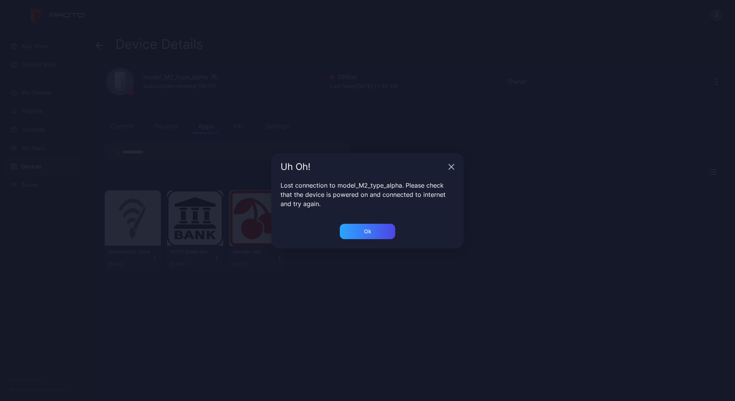
click at [452, 167] on icon "button" at bounding box center [451, 167] width 6 height 6
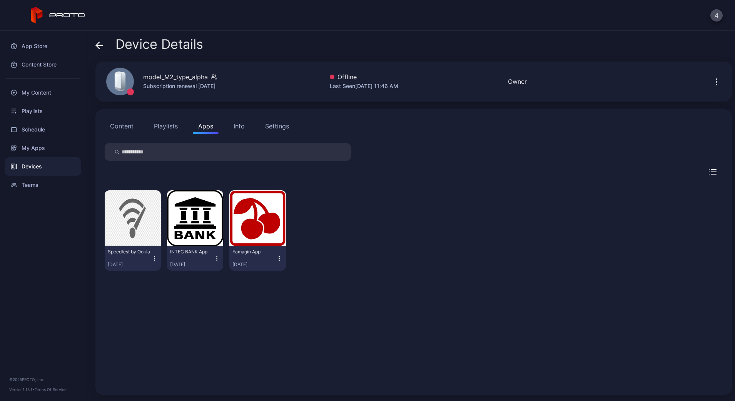
click at [116, 130] on button "Content" at bounding box center [122, 125] width 34 height 15
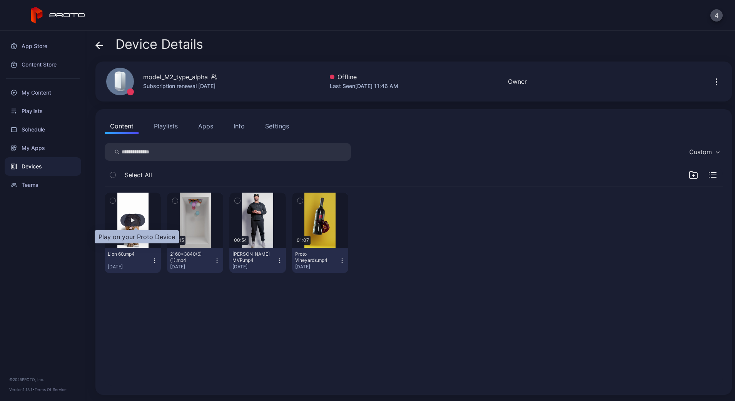
click at [132, 223] on div "button" at bounding box center [132, 220] width 25 height 12
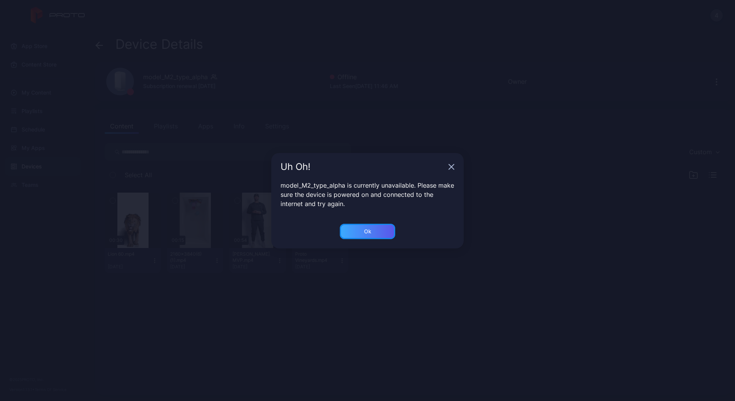
click at [359, 225] on div "Ok" at bounding box center [367, 231] width 55 height 15
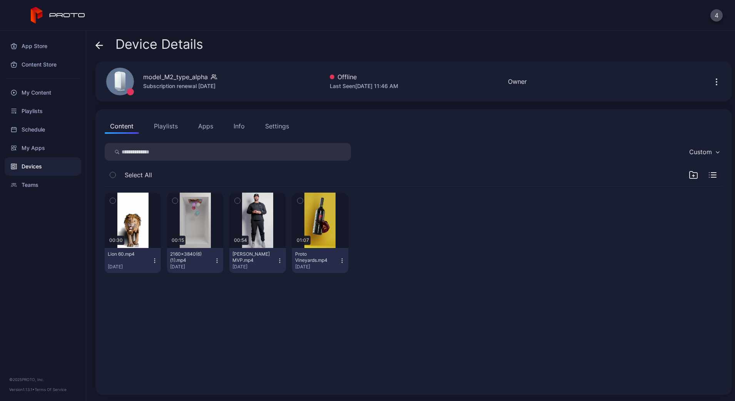
click at [97, 50] on span at bounding box center [99, 44] width 8 height 15
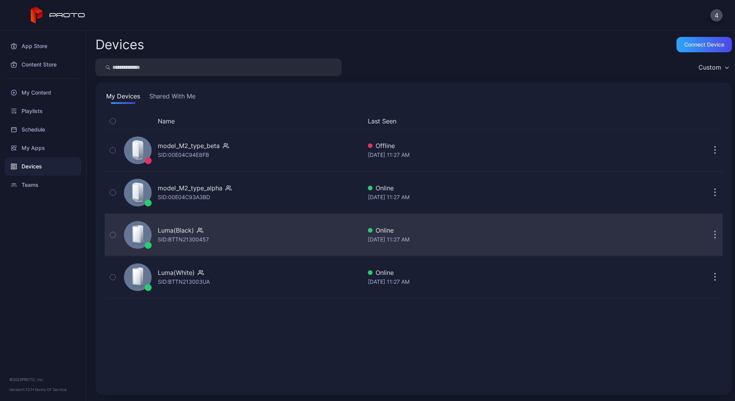
click at [190, 237] on div "SID: BTTN21300457" at bounding box center [183, 239] width 51 height 9
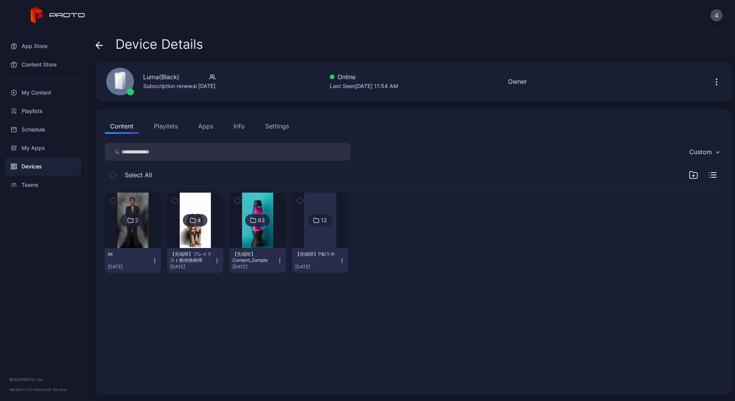
click at [171, 128] on button "Playlists" at bounding box center [165, 125] width 35 height 15
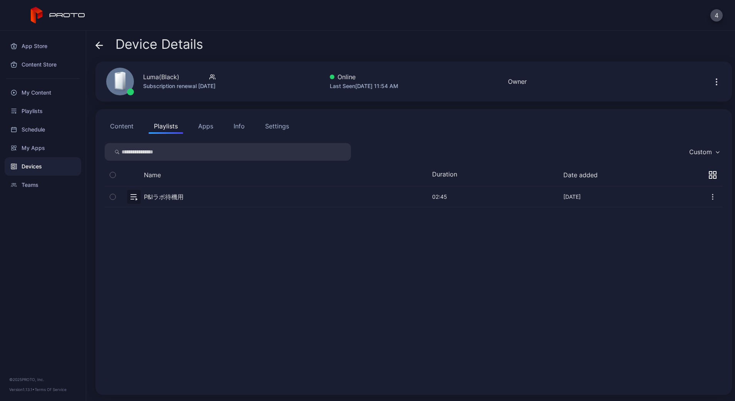
click at [202, 129] on button "Apps" at bounding box center [206, 125] width 26 height 15
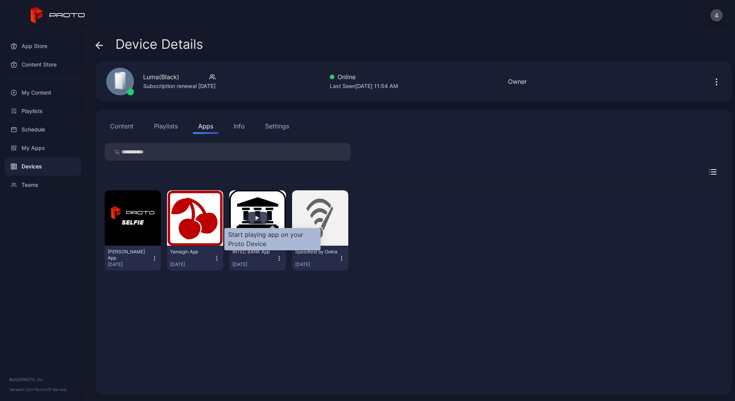
click at [270, 223] on div "button" at bounding box center [257, 218] width 25 height 12
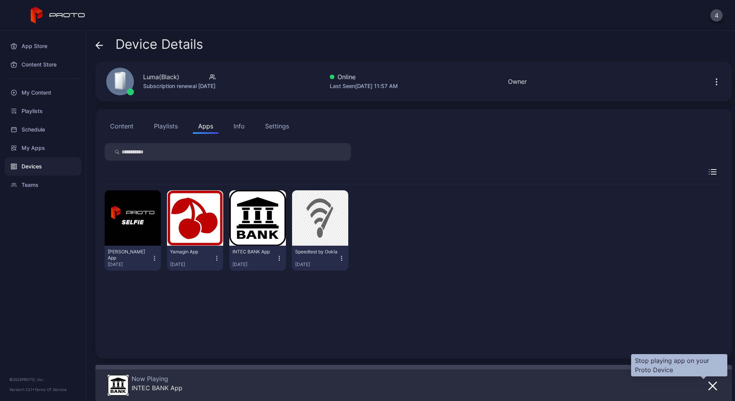
click at [708, 384] on icon "button" at bounding box center [712, 386] width 9 height 9
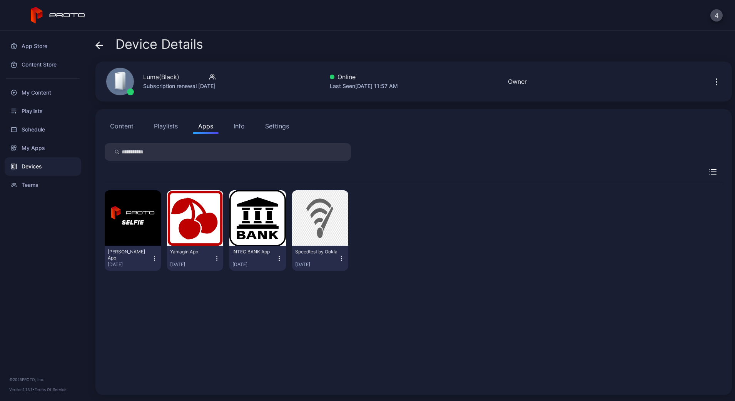
click at [156, 130] on button "Playlists" at bounding box center [165, 125] width 35 height 15
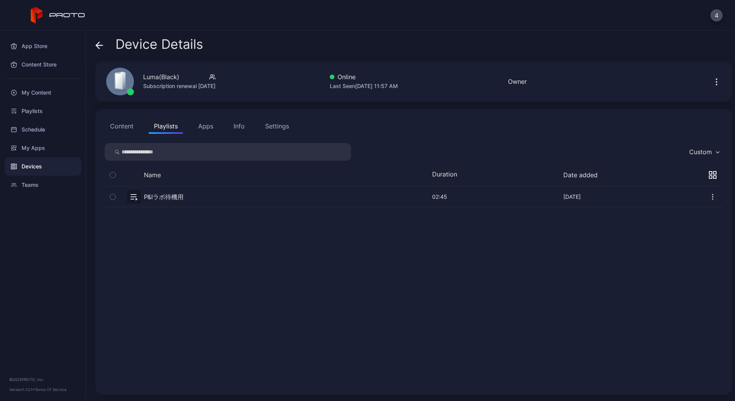
click at [217, 129] on div "Content Playlists Apps Info Settings" at bounding box center [414, 125] width 618 height 15
click at [217, 129] on button "Apps" at bounding box center [206, 125] width 26 height 15
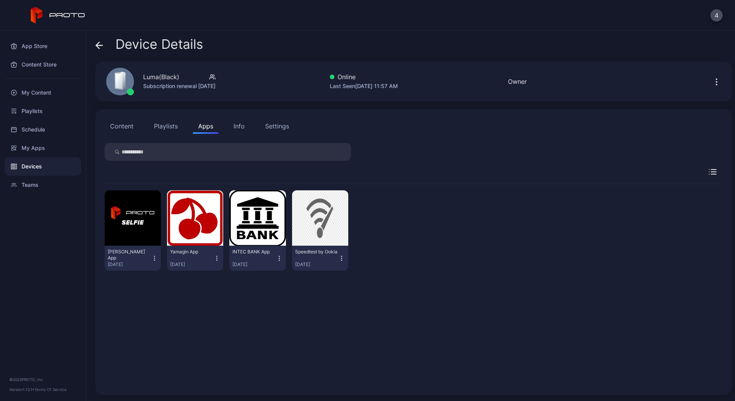
click at [110, 119] on button "Content" at bounding box center [122, 125] width 34 height 15
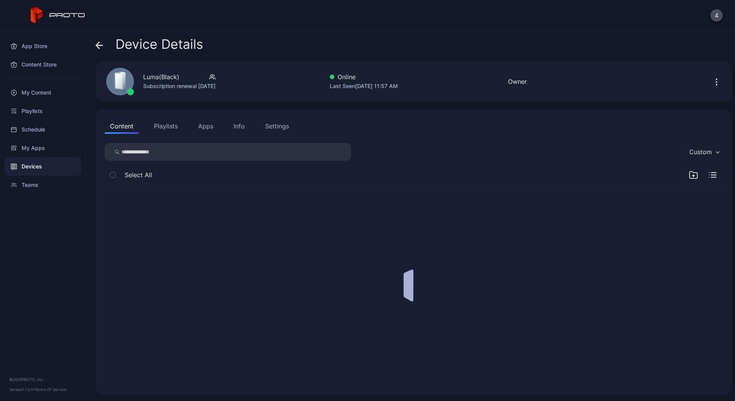
click at [116, 123] on button "Content" at bounding box center [122, 125] width 34 height 15
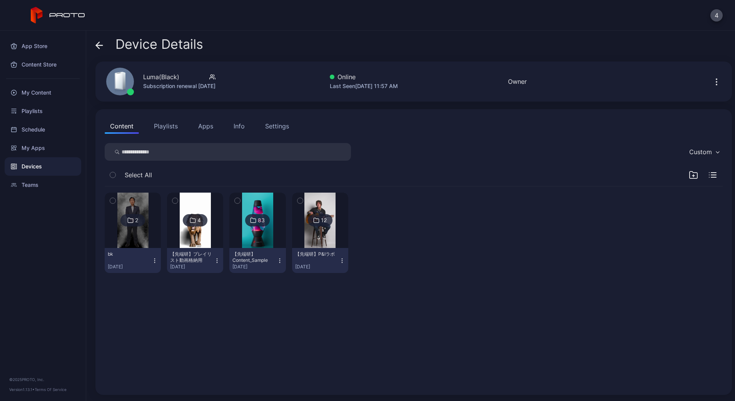
click at [202, 235] on img at bounding box center [195, 220] width 31 height 55
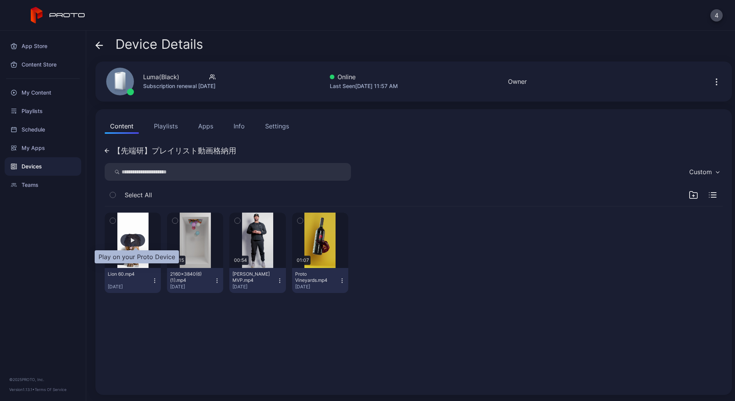
click at [135, 242] on div "button" at bounding box center [133, 240] width 4 height 5
click at [202, 125] on button "Apps" at bounding box center [206, 125] width 26 height 15
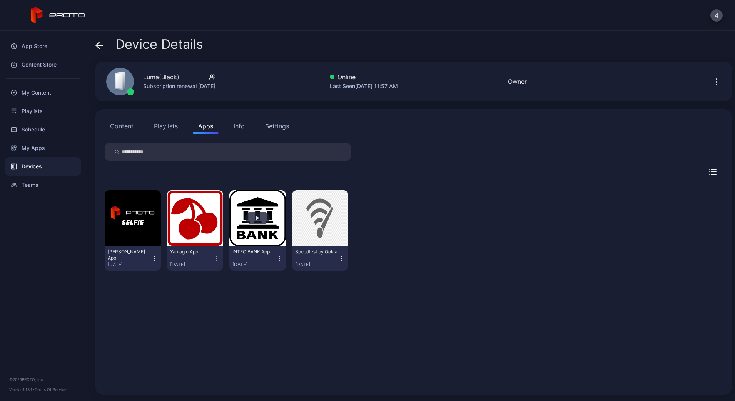
click at [277, 210] on button "button" at bounding box center [257, 217] width 56 height 55
